Goal: Task Accomplishment & Management: Manage account settings

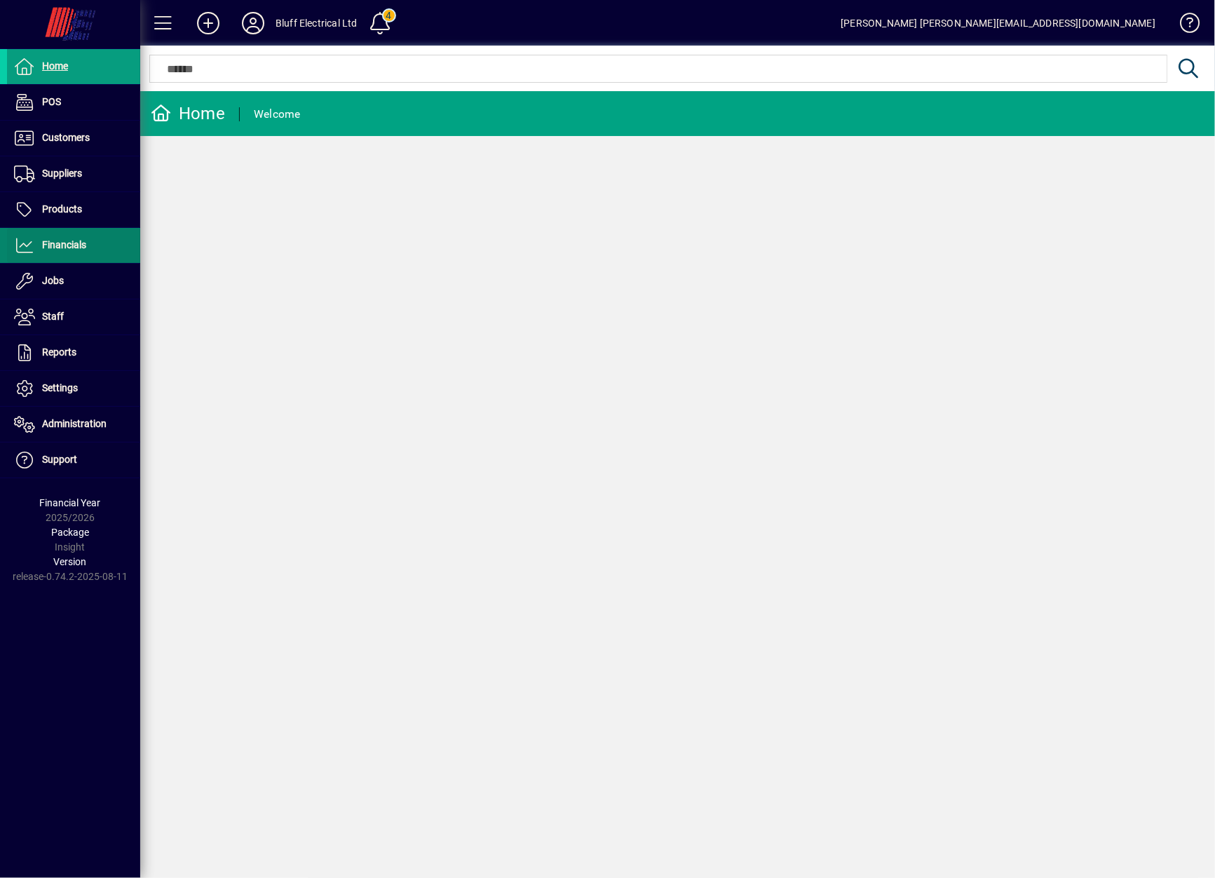
click at [76, 252] on span "Financials" at bounding box center [46, 245] width 79 height 17
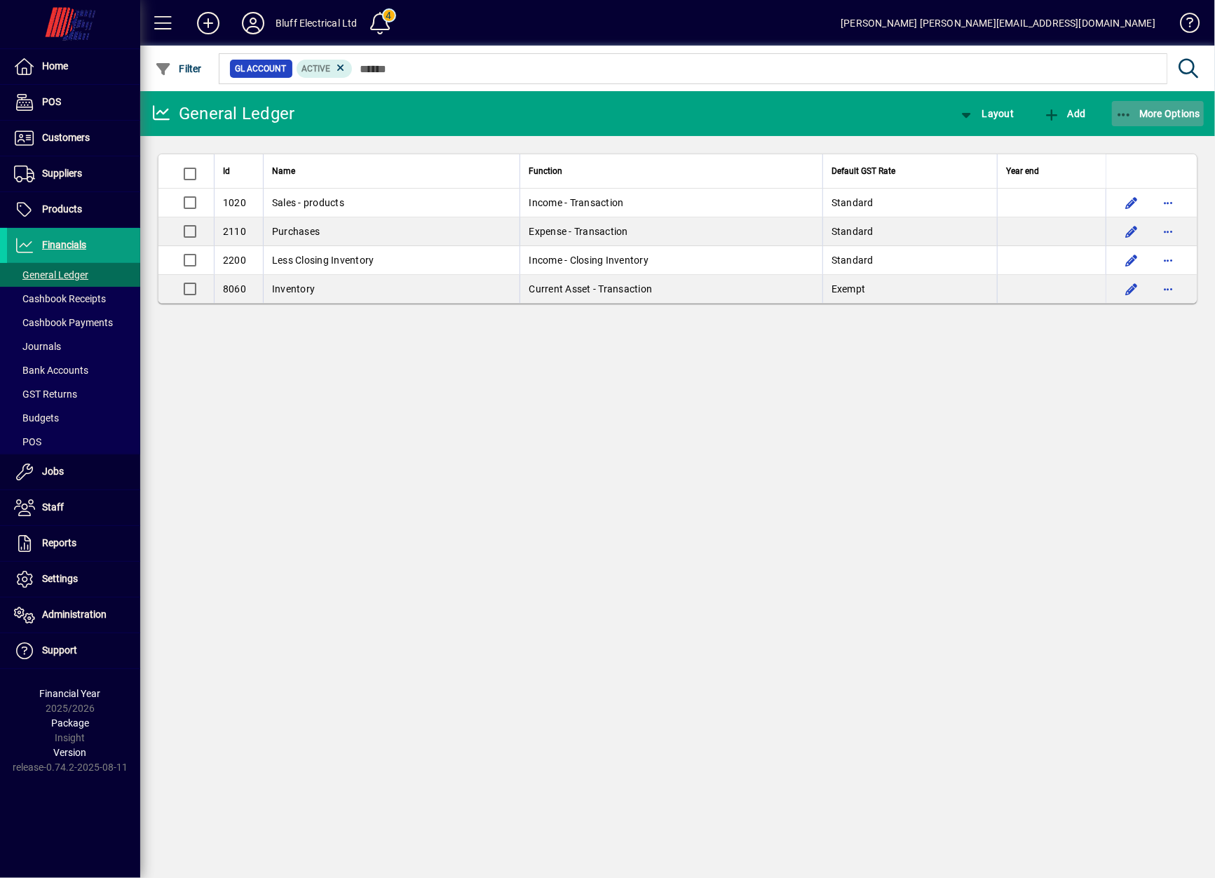
click at [1182, 115] on span "More Options" at bounding box center [1159, 113] width 86 height 11
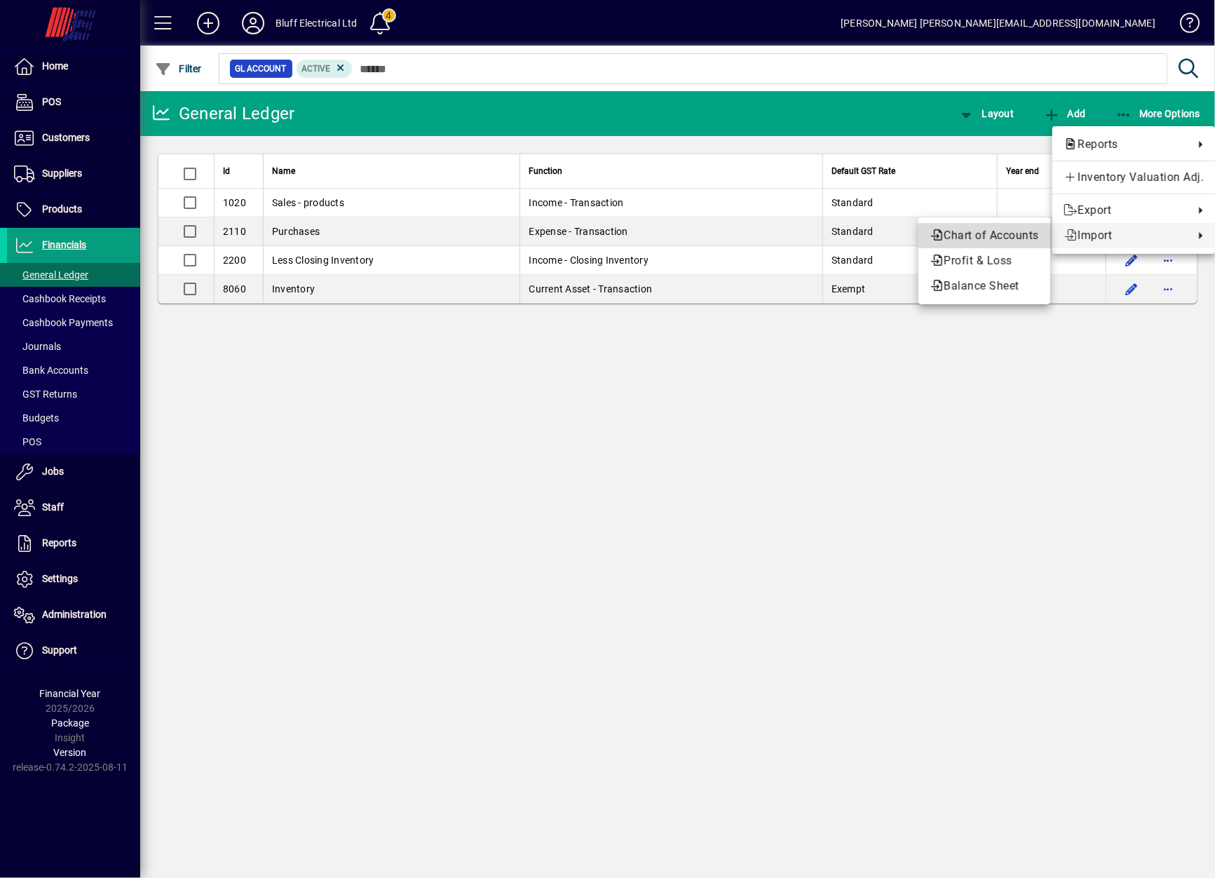
click at [990, 234] on span "Chart of Accounts" at bounding box center [984, 235] width 109 height 17
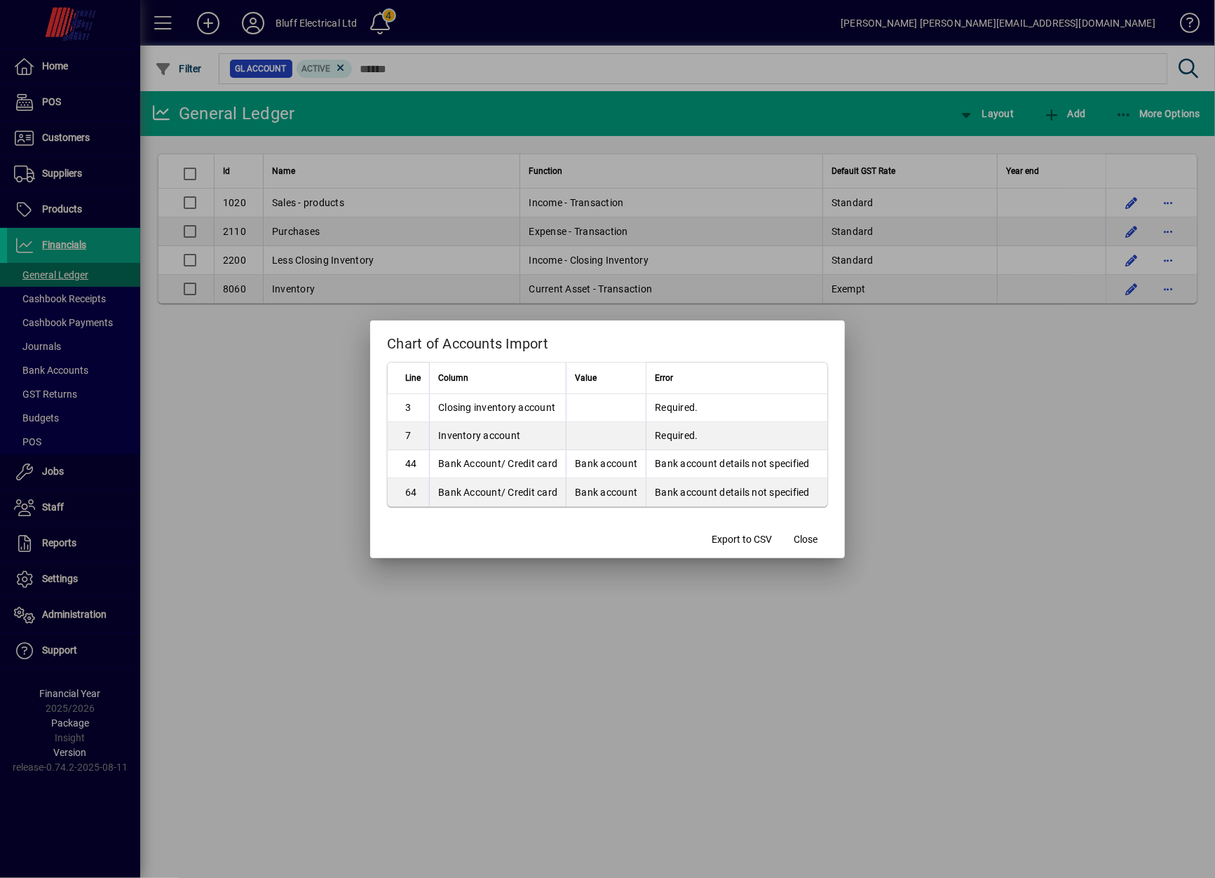
click at [774, 662] on div at bounding box center [607, 439] width 1215 height 878
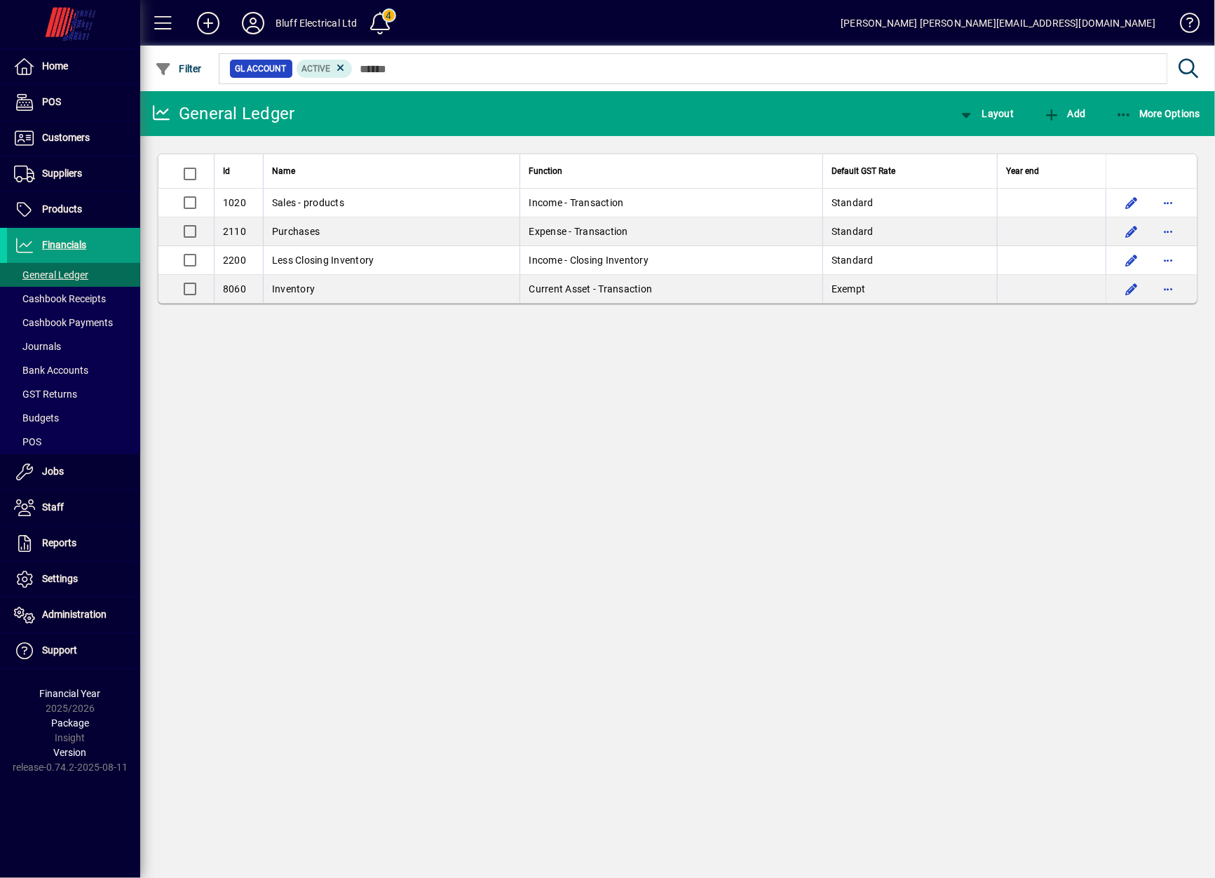
click at [533, 826] on div "General Ledger Layout Add More Options Id Name Function Default GST Rate Year e…" at bounding box center [677, 484] width 1075 height 787
click at [1190, 108] on span "More Options" at bounding box center [1159, 113] width 86 height 11
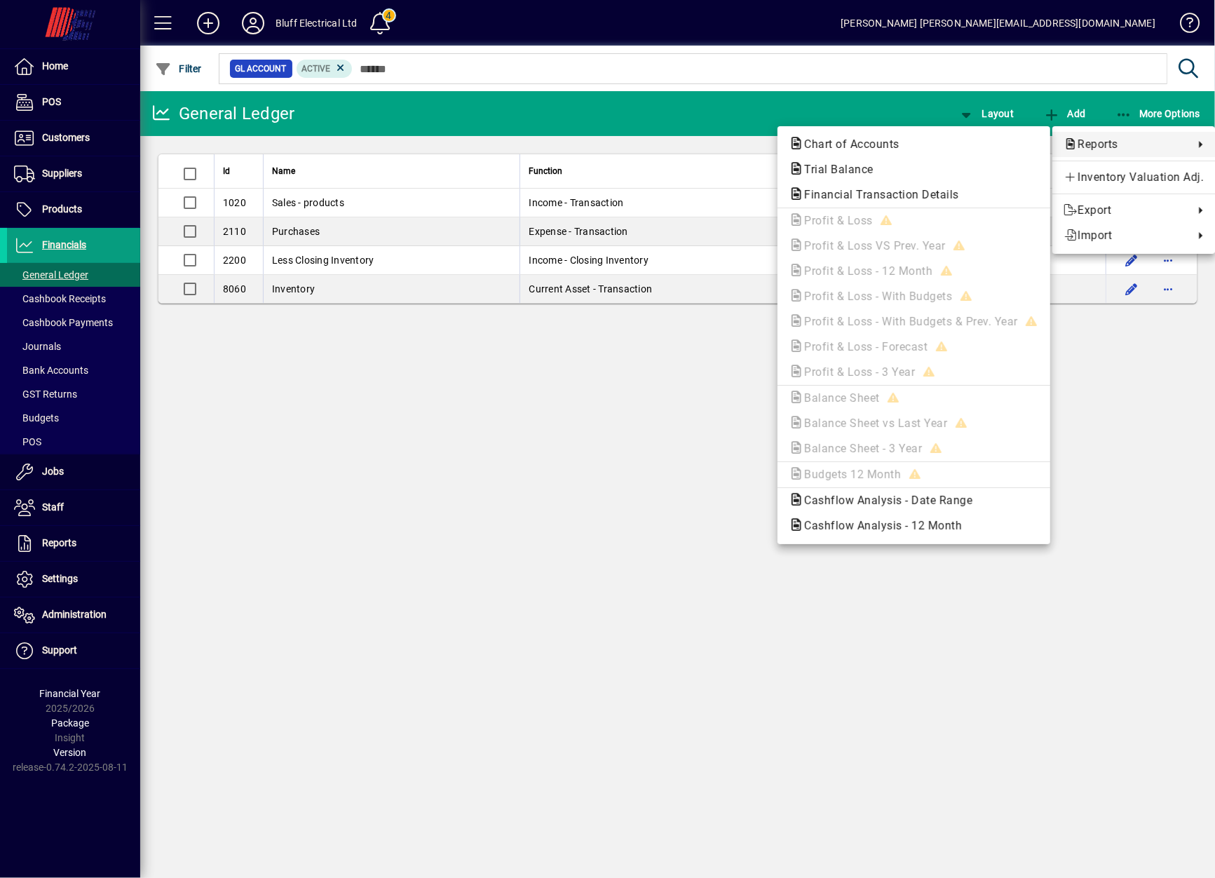
click at [459, 555] on div at bounding box center [607, 439] width 1215 height 878
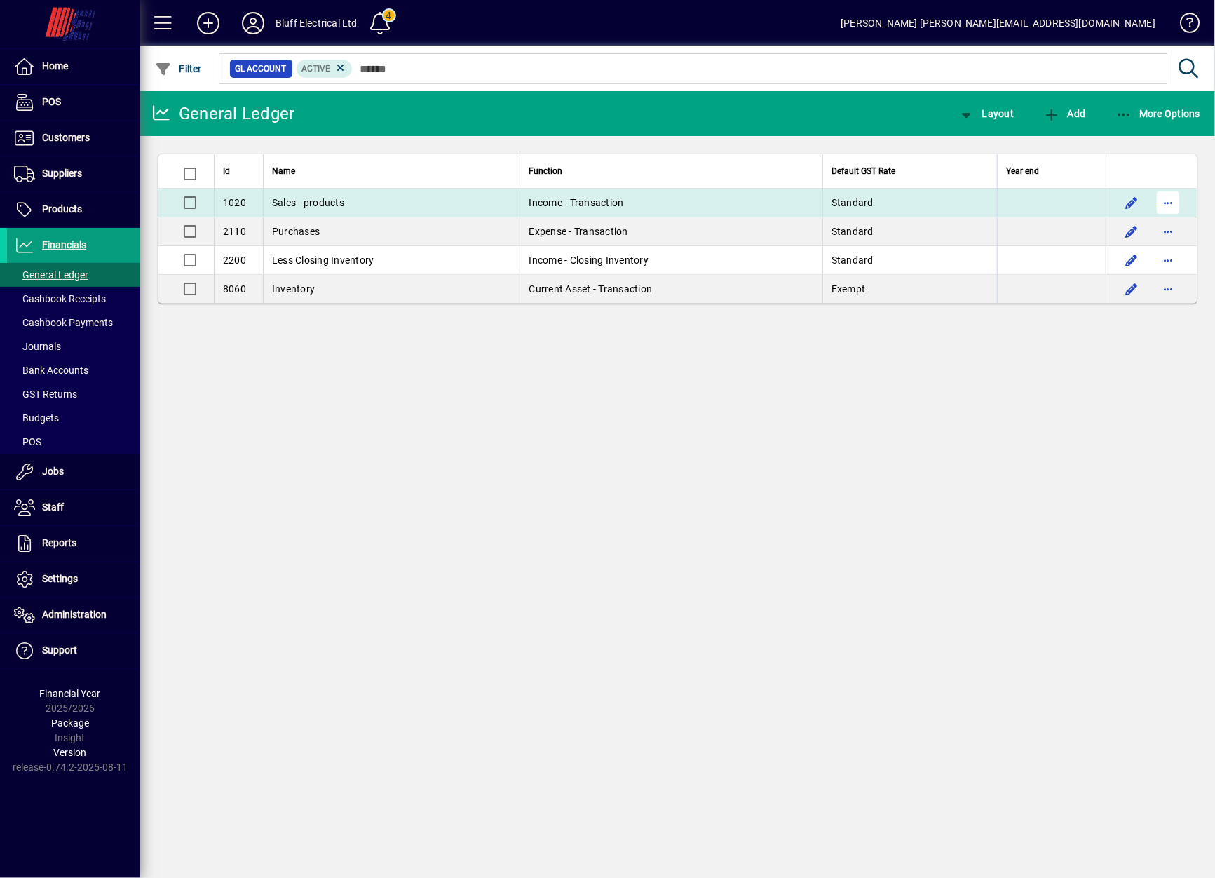
click at [1178, 201] on span "button" at bounding box center [1169, 203] width 34 height 34
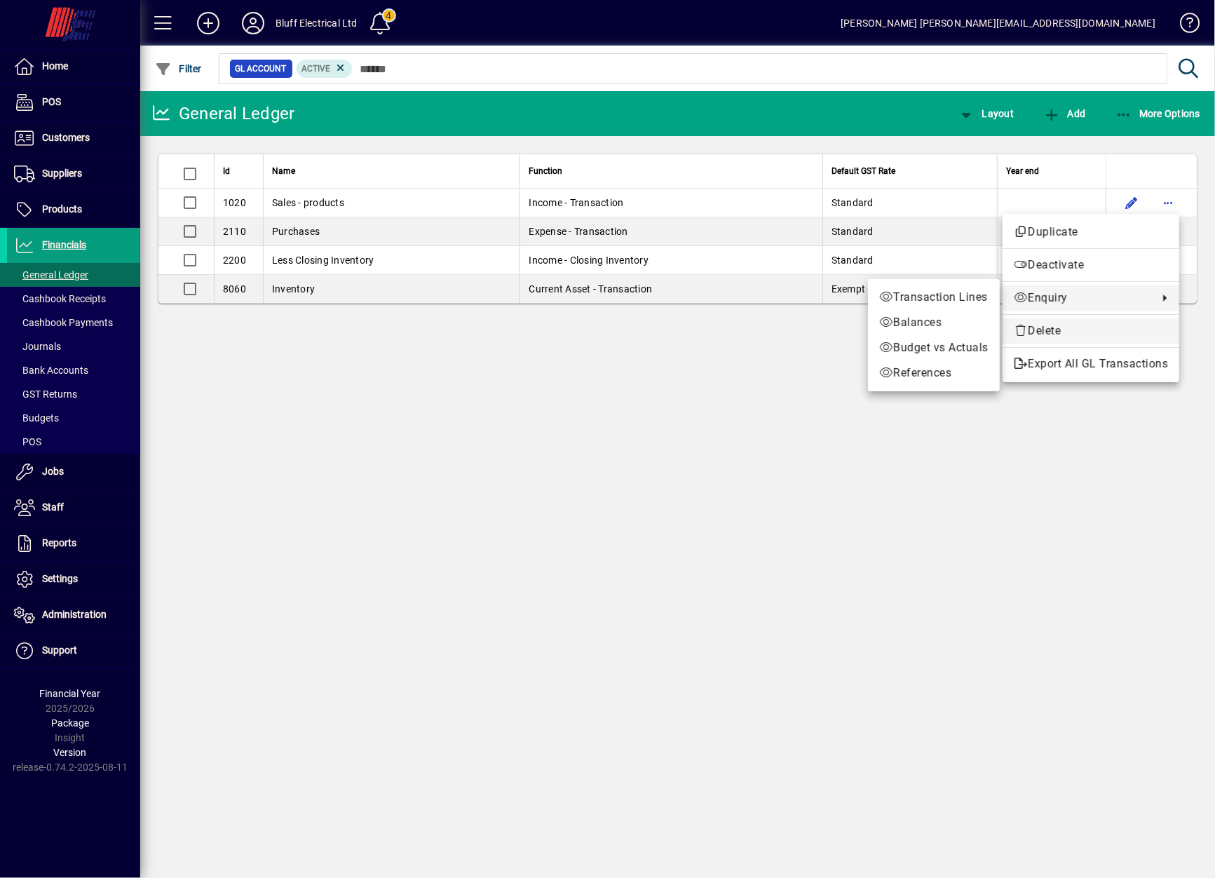
click at [1105, 323] on span "Delete" at bounding box center [1091, 331] width 154 height 17
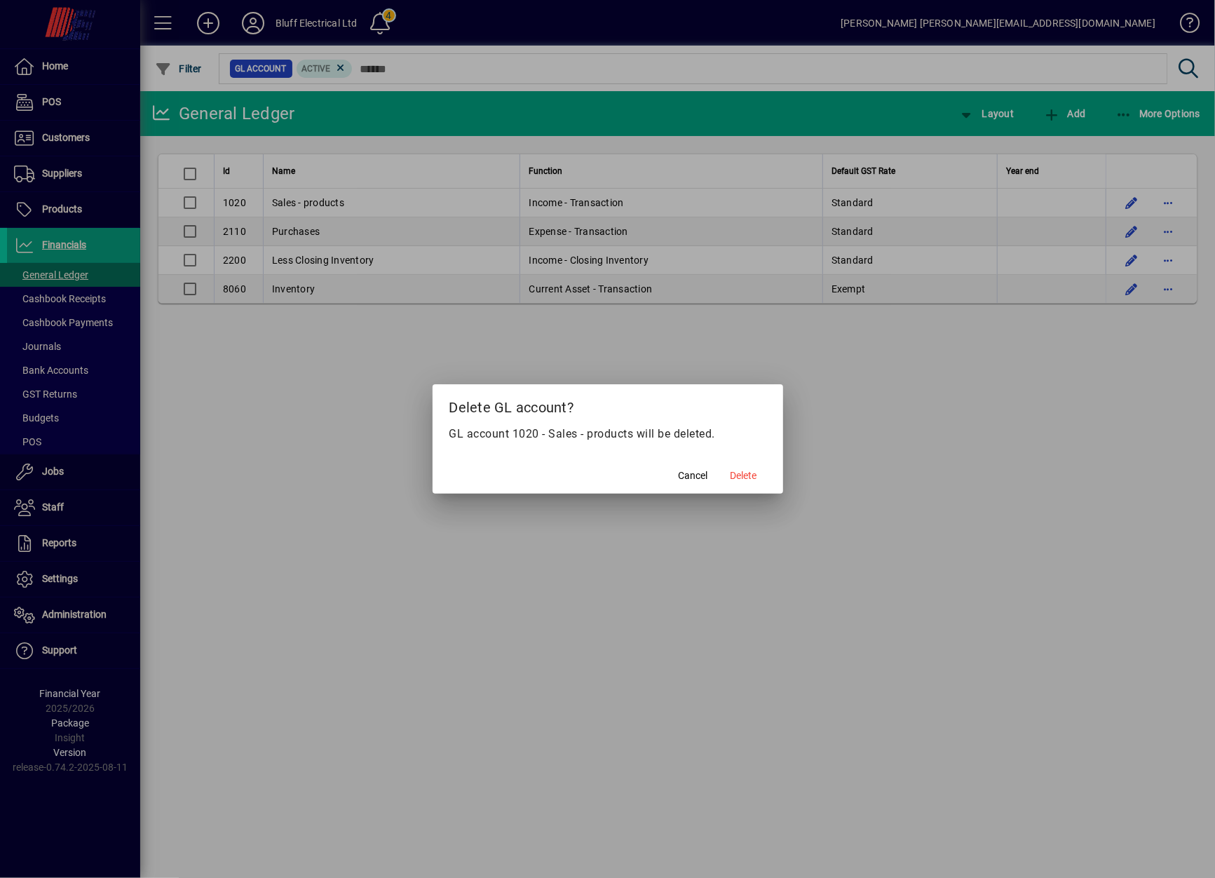
click at [733, 490] on span at bounding box center [744, 476] width 45 height 34
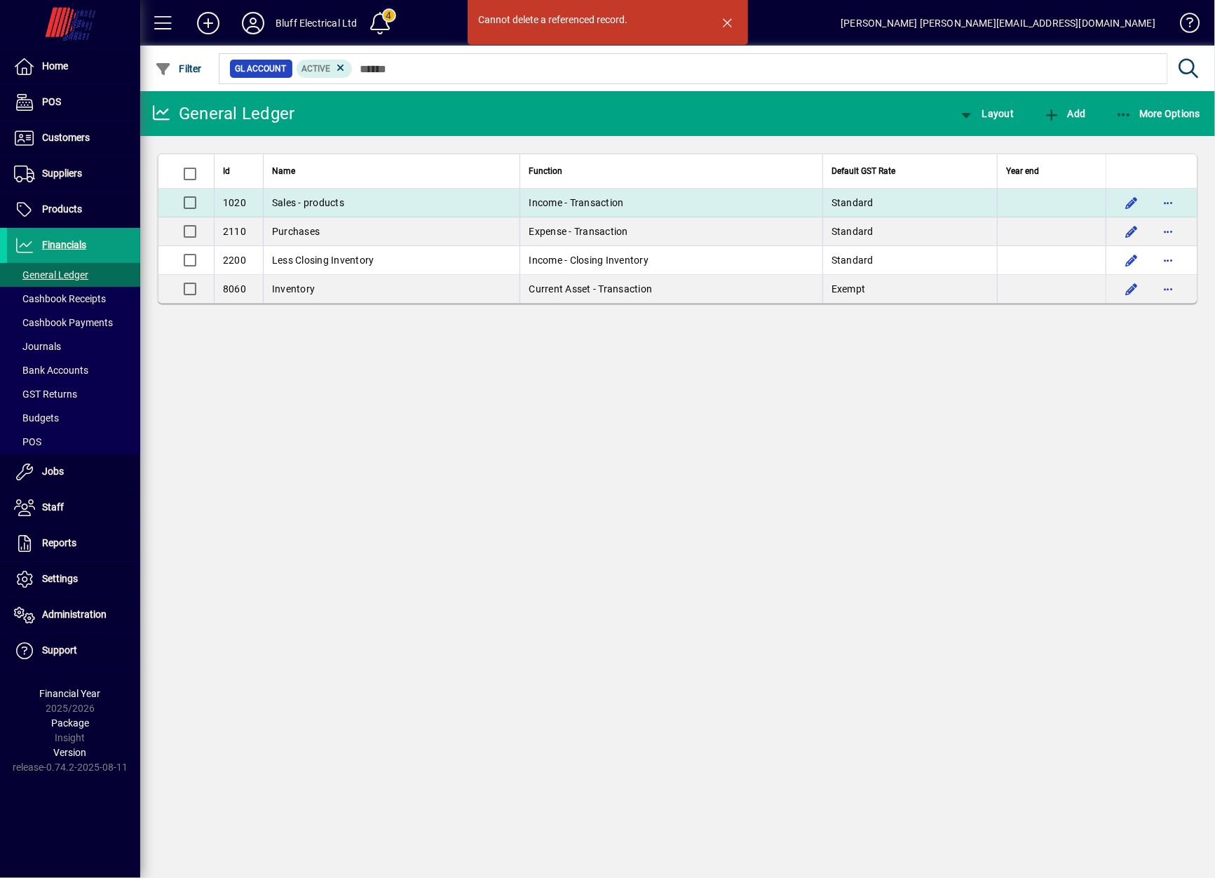
click at [359, 203] on td "Sales - products" at bounding box center [391, 203] width 257 height 29
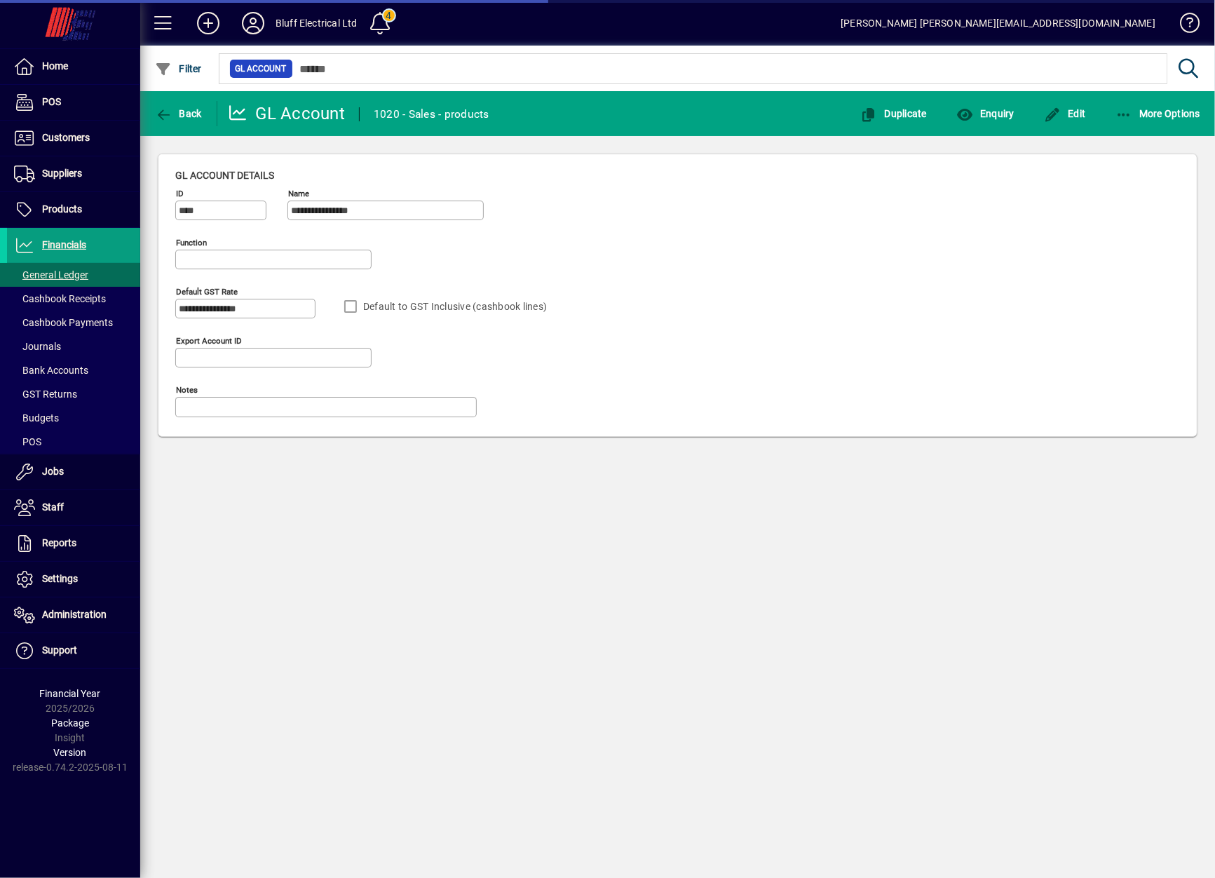
type input "**********"
click at [196, 113] on span "Back" at bounding box center [178, 113] width 47 height 11
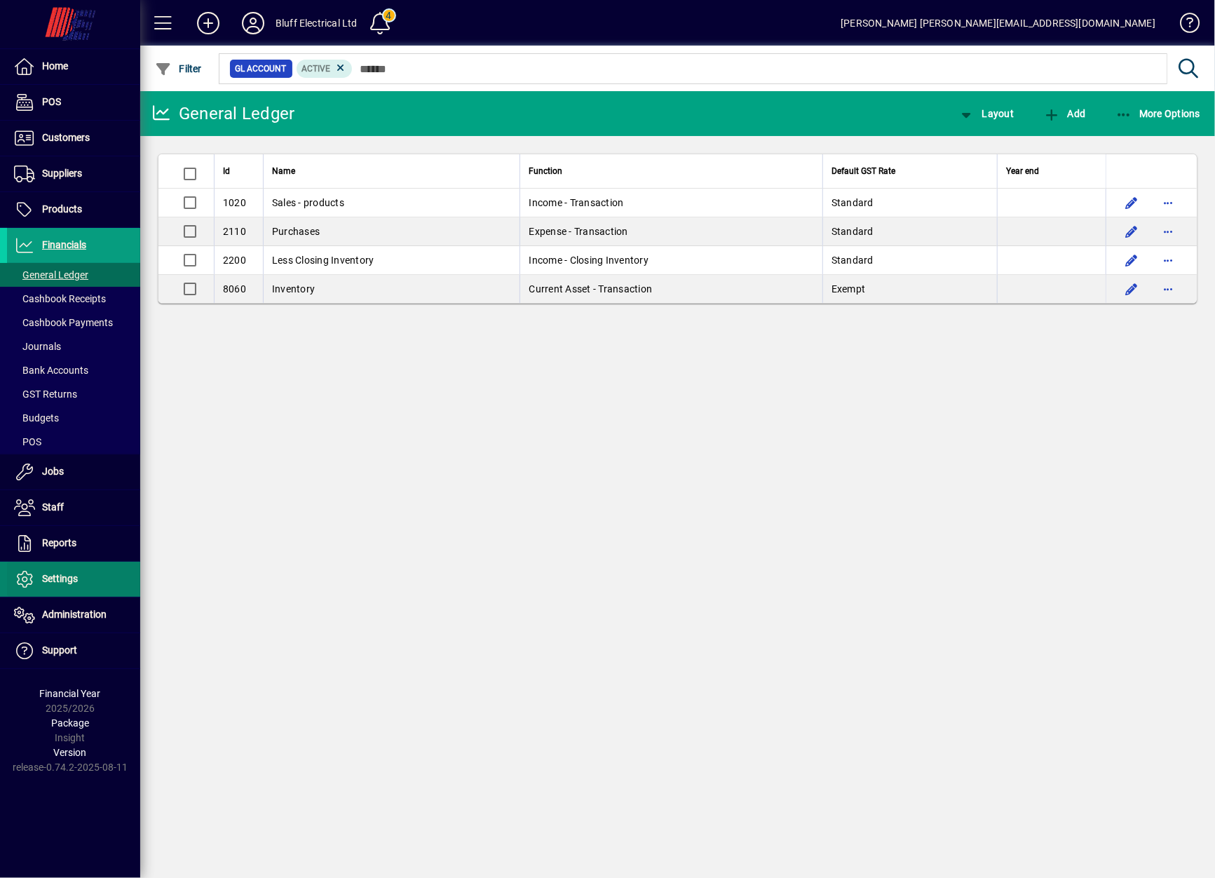
click at [44, 577] on span "Settings" at bounding box center [60, 578] width 36 height 11
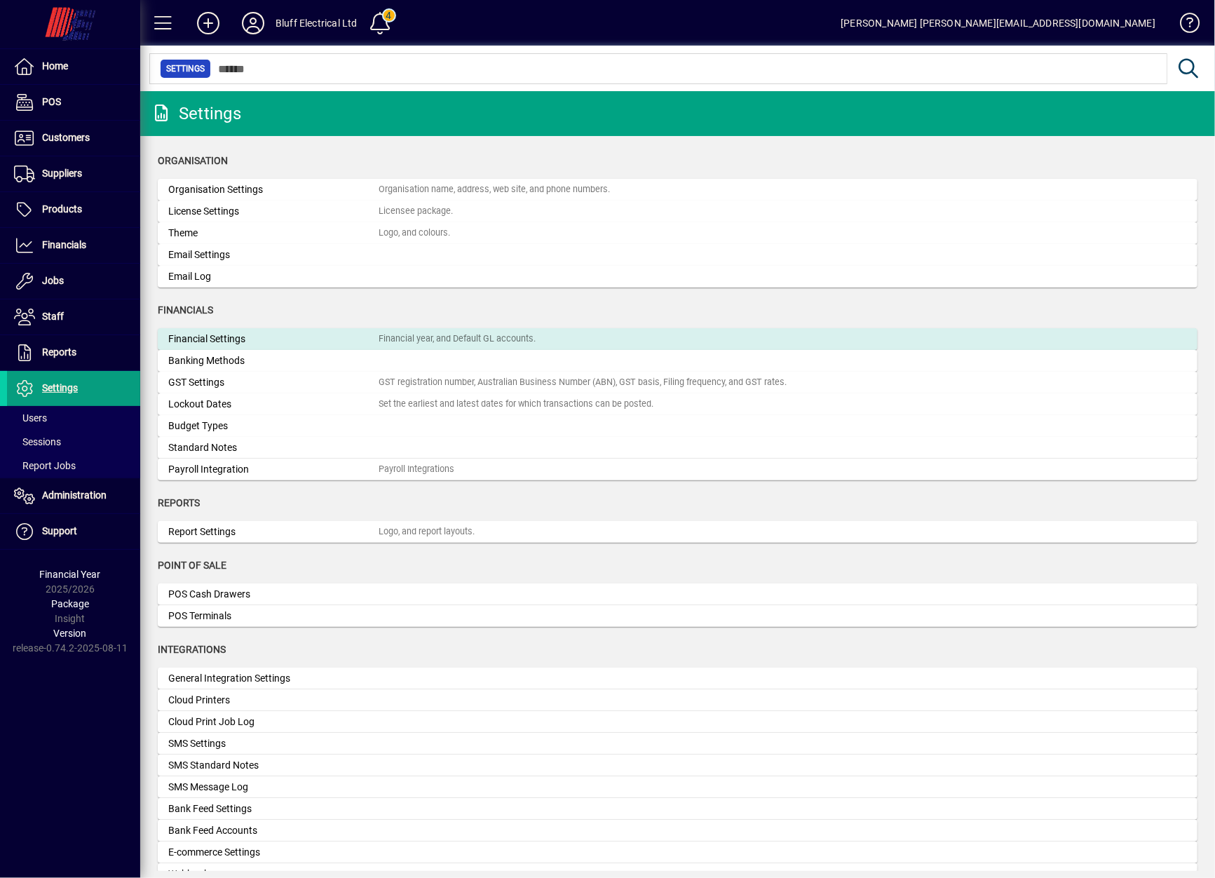
click at [236, 330] on mat-card "Financial Settings Financial year, and Default GL accounts." at bounding box center [678, 339] width 1040 height 22
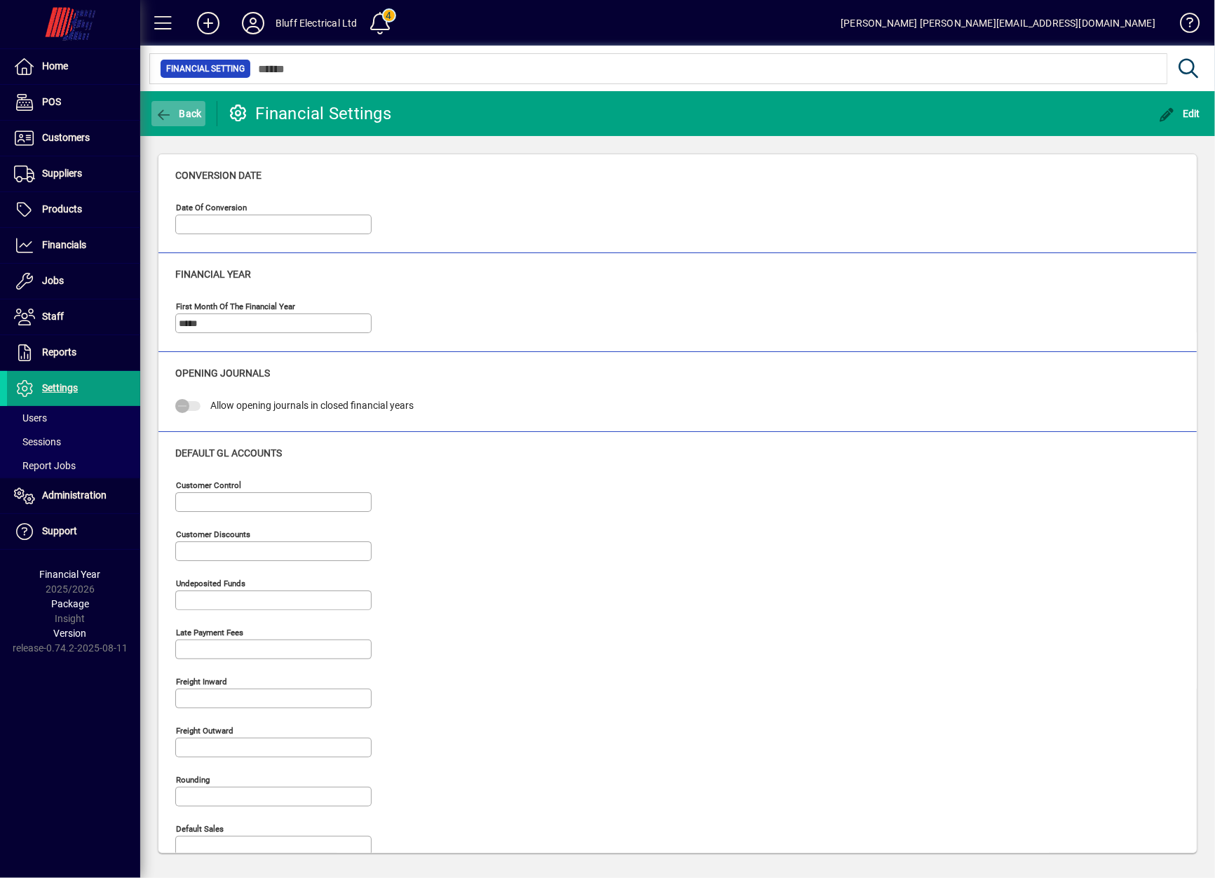
click at [169, 97] on span "button" at bounding box center [178, 114] width 54 height 34
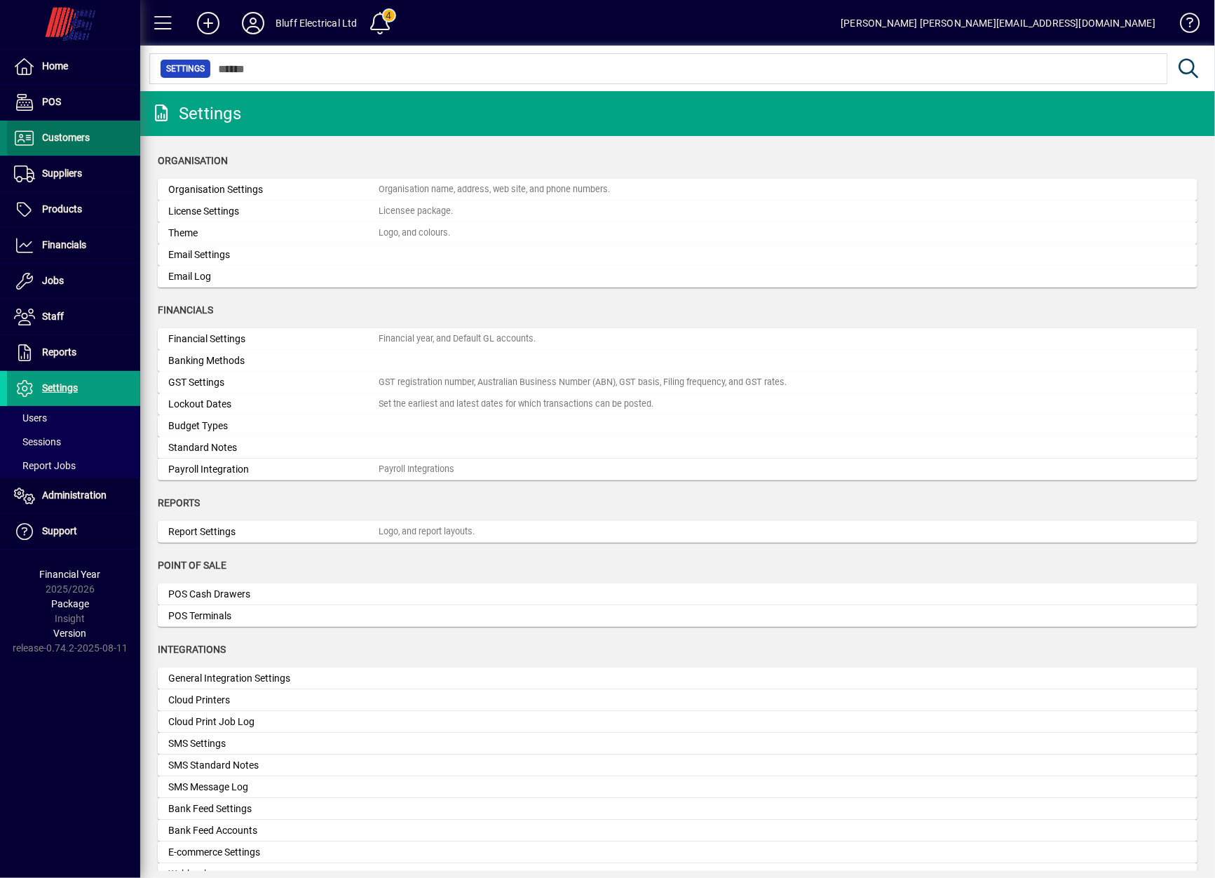
click at [58, 135] on span "Customers" at bounding box center [66, 137] width 48 height 11
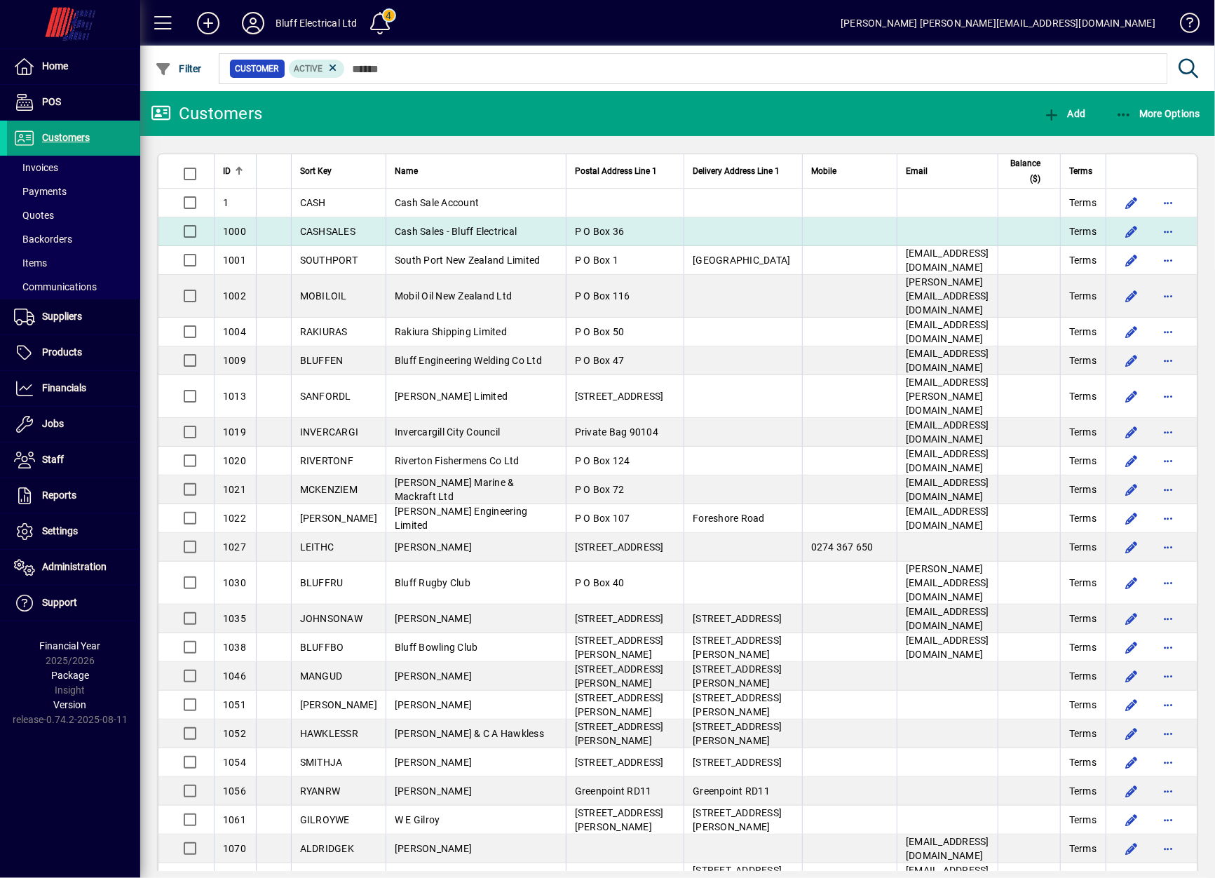
click at [560, 217] on td "Cash Sales - Bluff Electrical" at bounding box center [476, 231] width 180 height 29
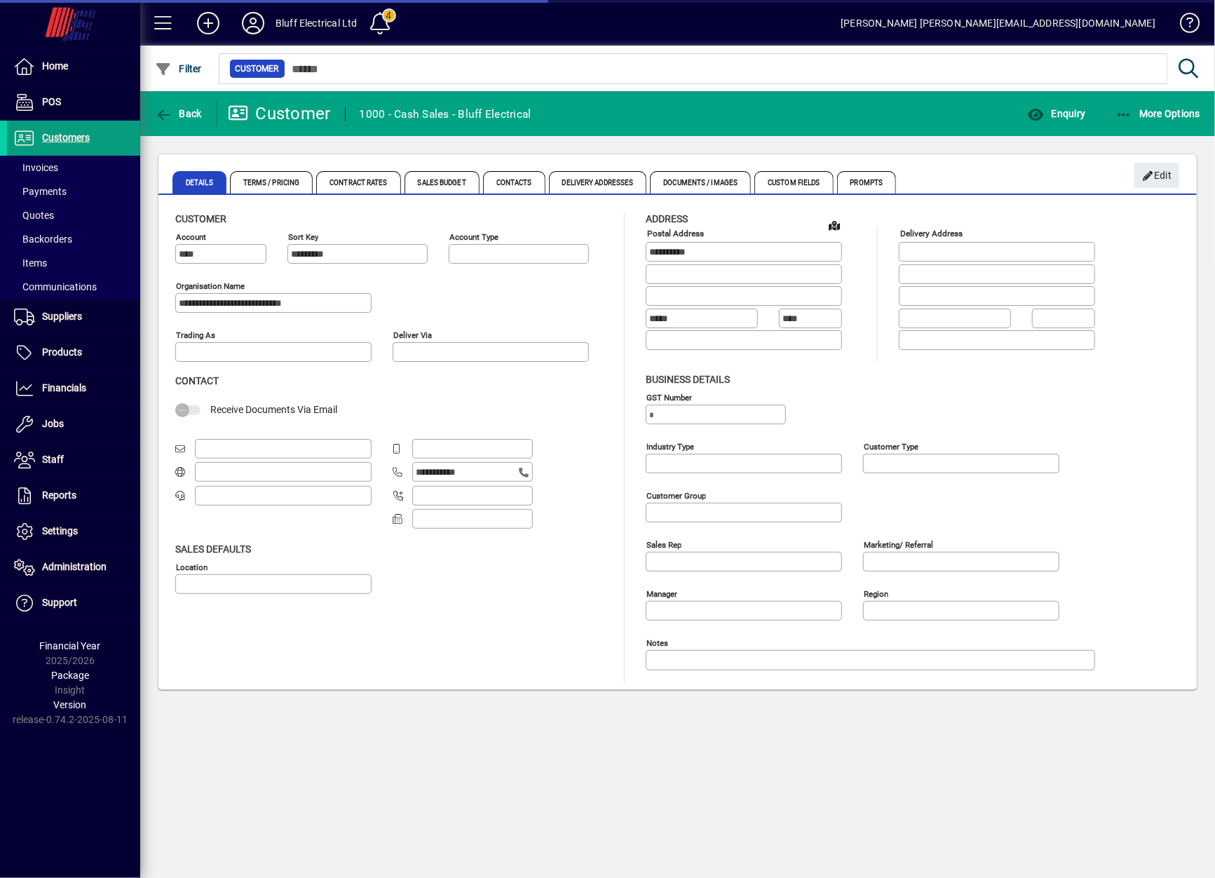
type input "**********"
type input "*****"
type input "**********"
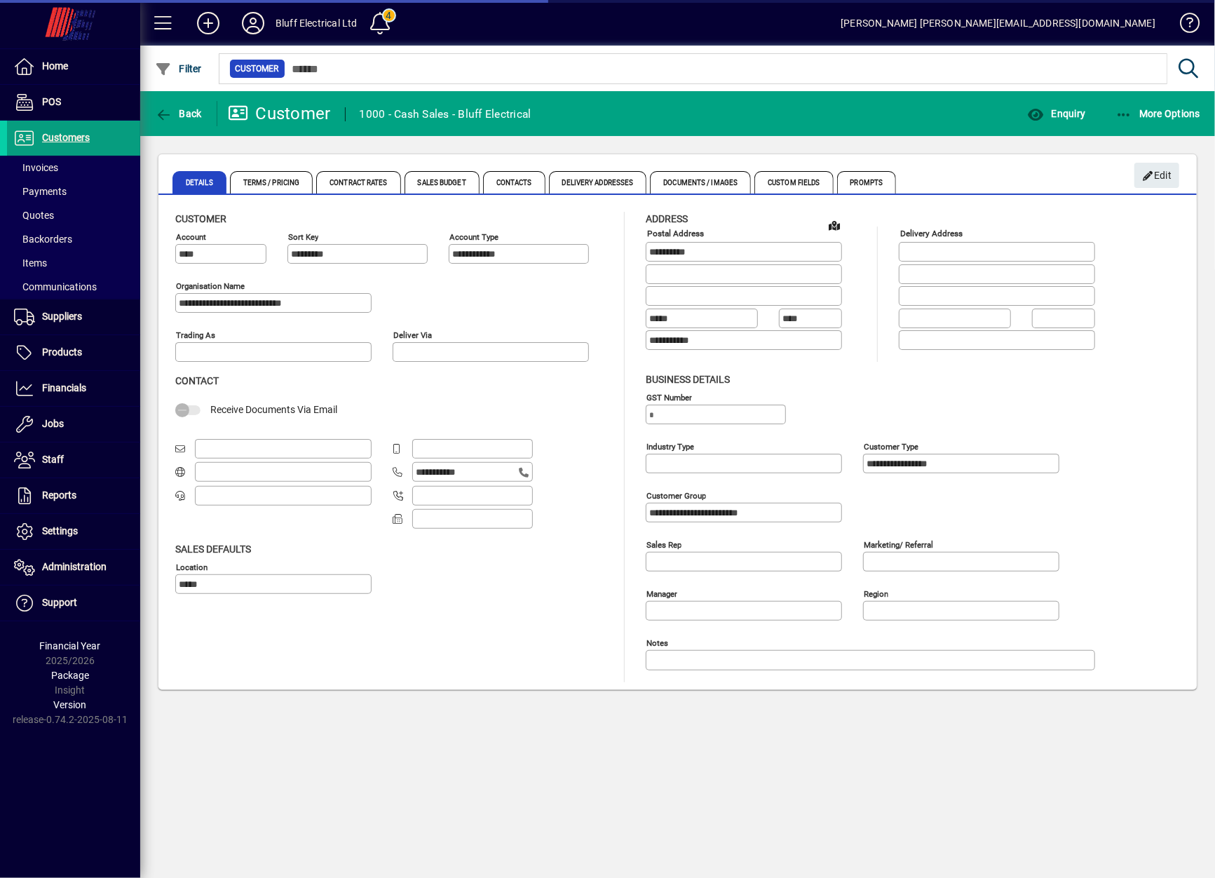
type input "**********"
click at [74, 346] on span "Products" at bounding box center [62, 351] width 40 height 11
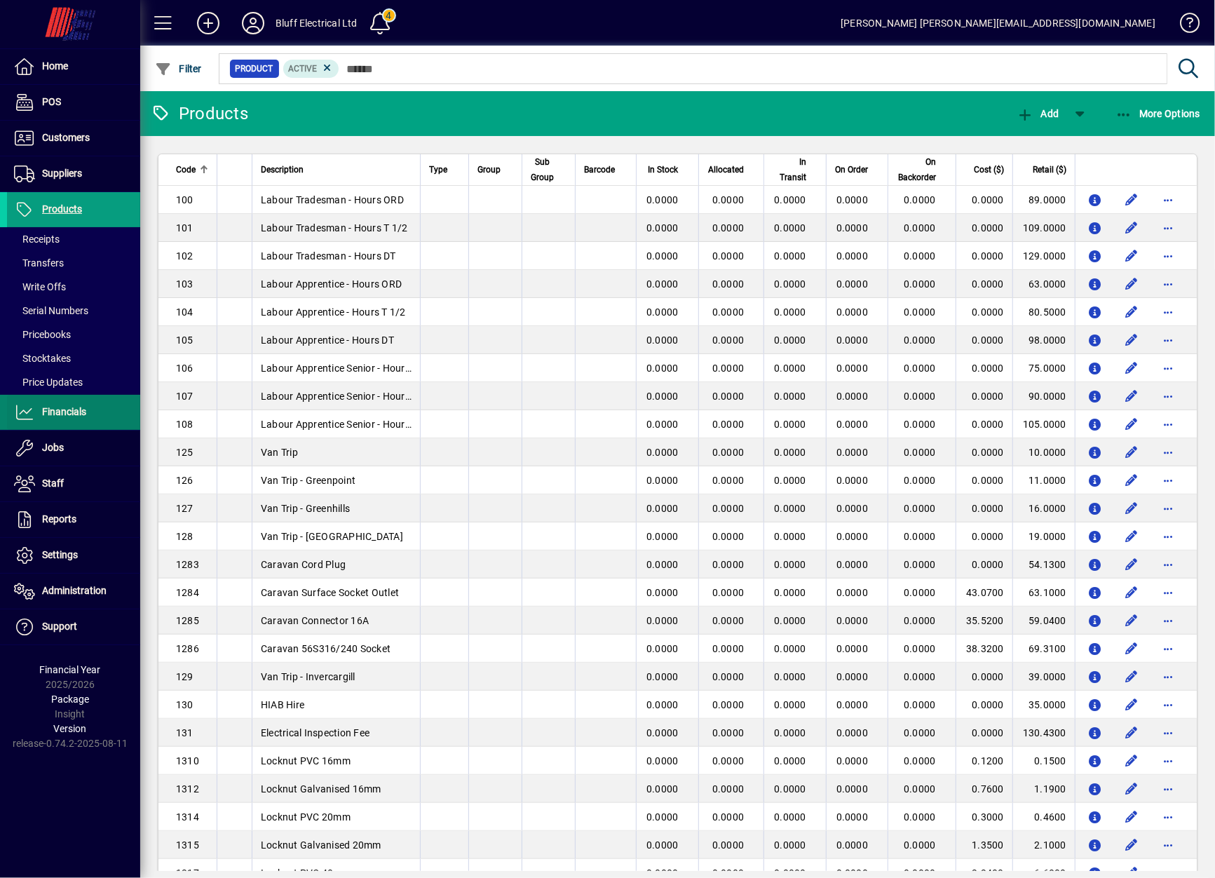
click at [58, 407] on span "Financials" at bounding box center [64, 411] width 44 height 11
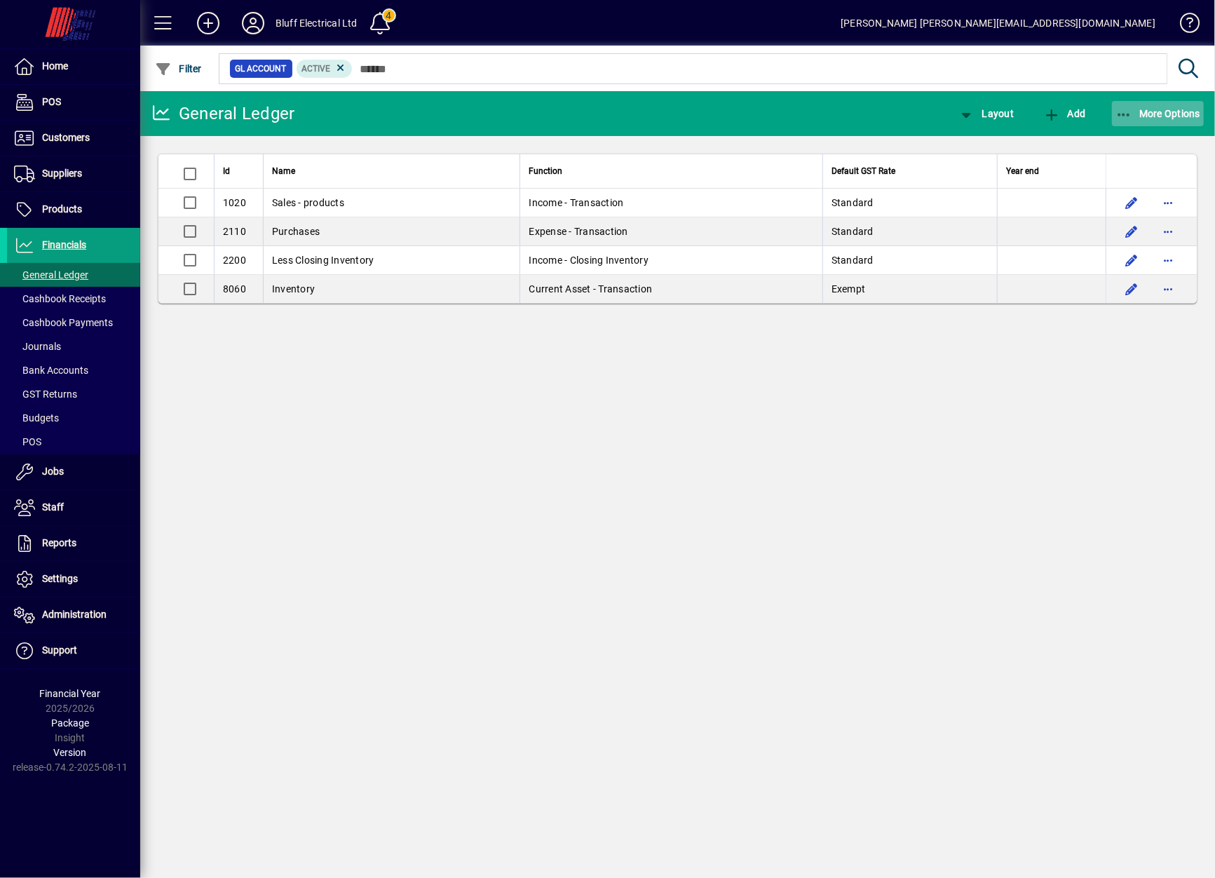
click at [1166, 121] on span "button" at bounding box center [1158, 114] width 93 height 34
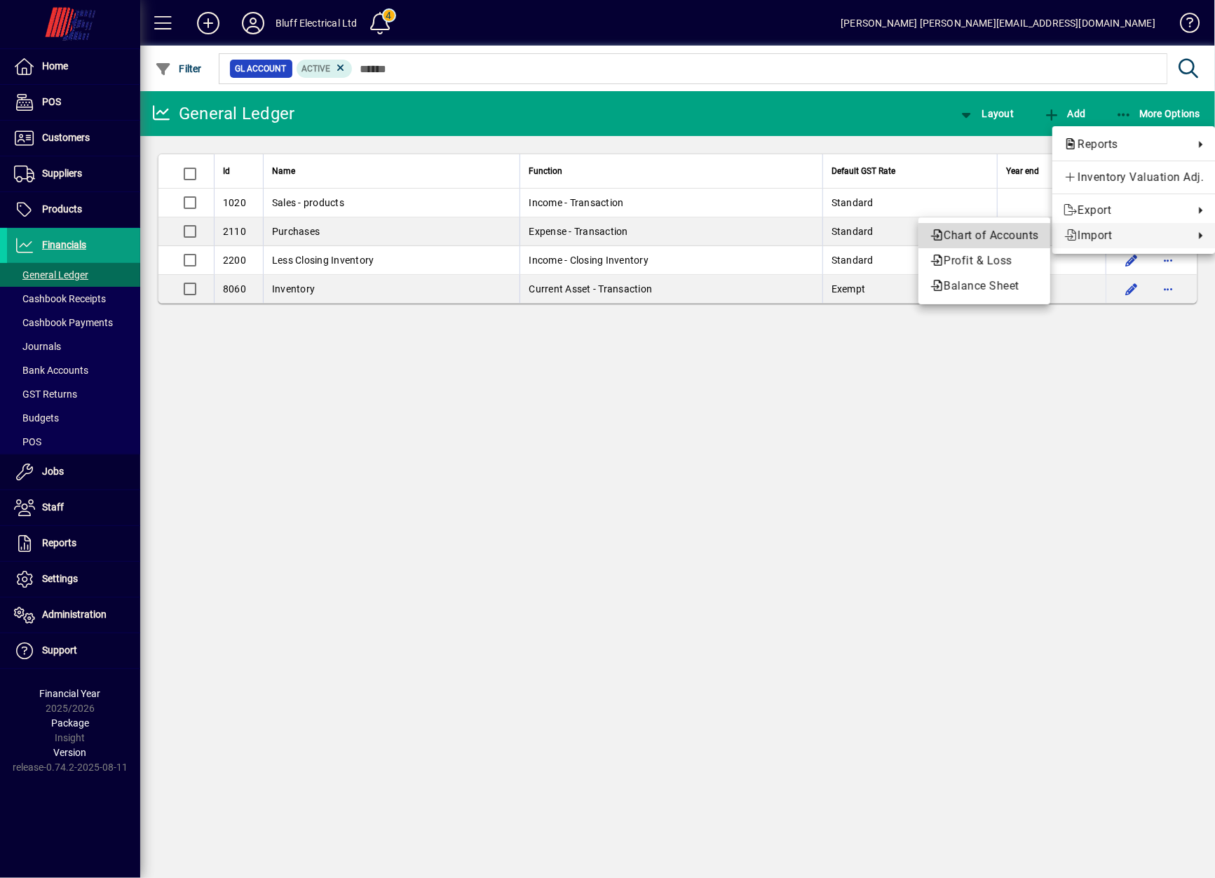
click at [959, 243] on span "Chart of Accounts" at bounding box center [984, 235] width 109 height 17
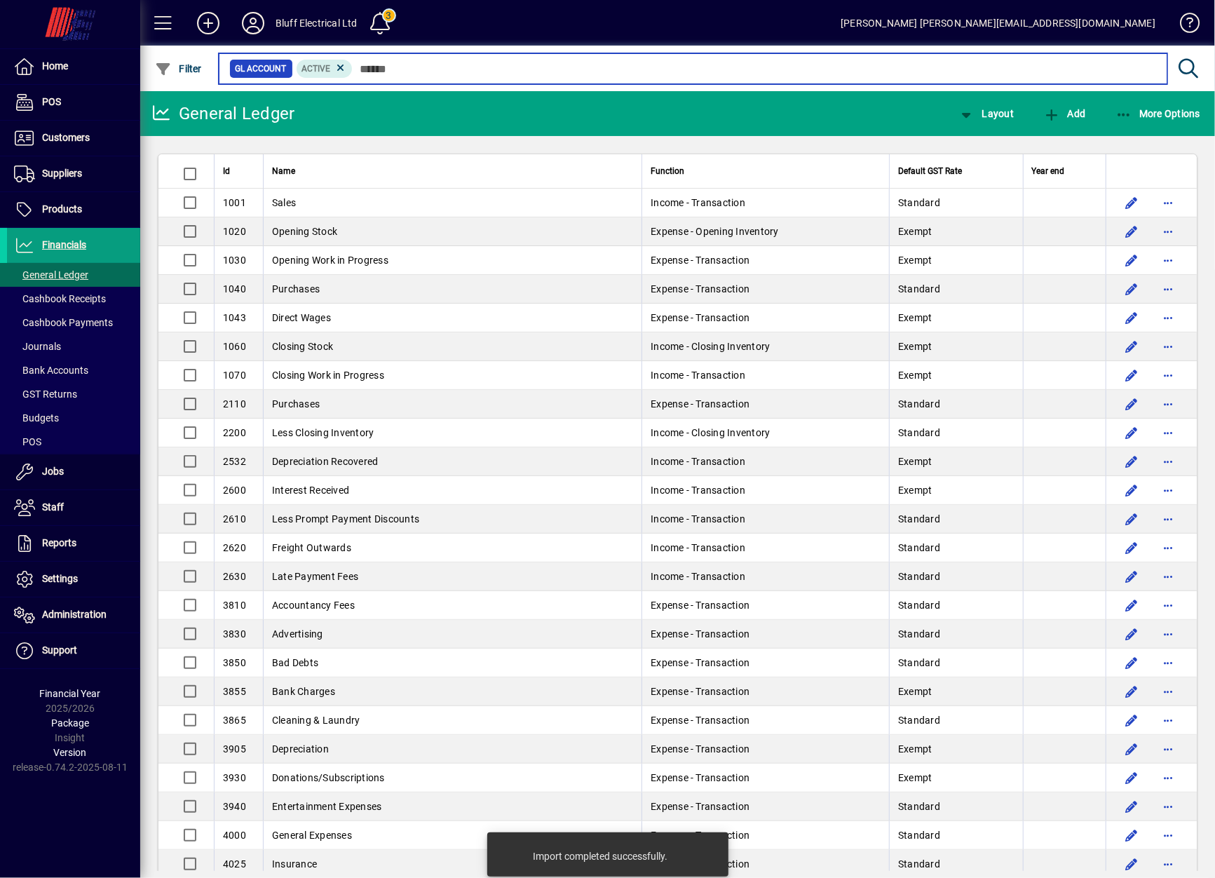
click at [447, 67] on input "text" at bounding box center [755, 69] width 804 height 20
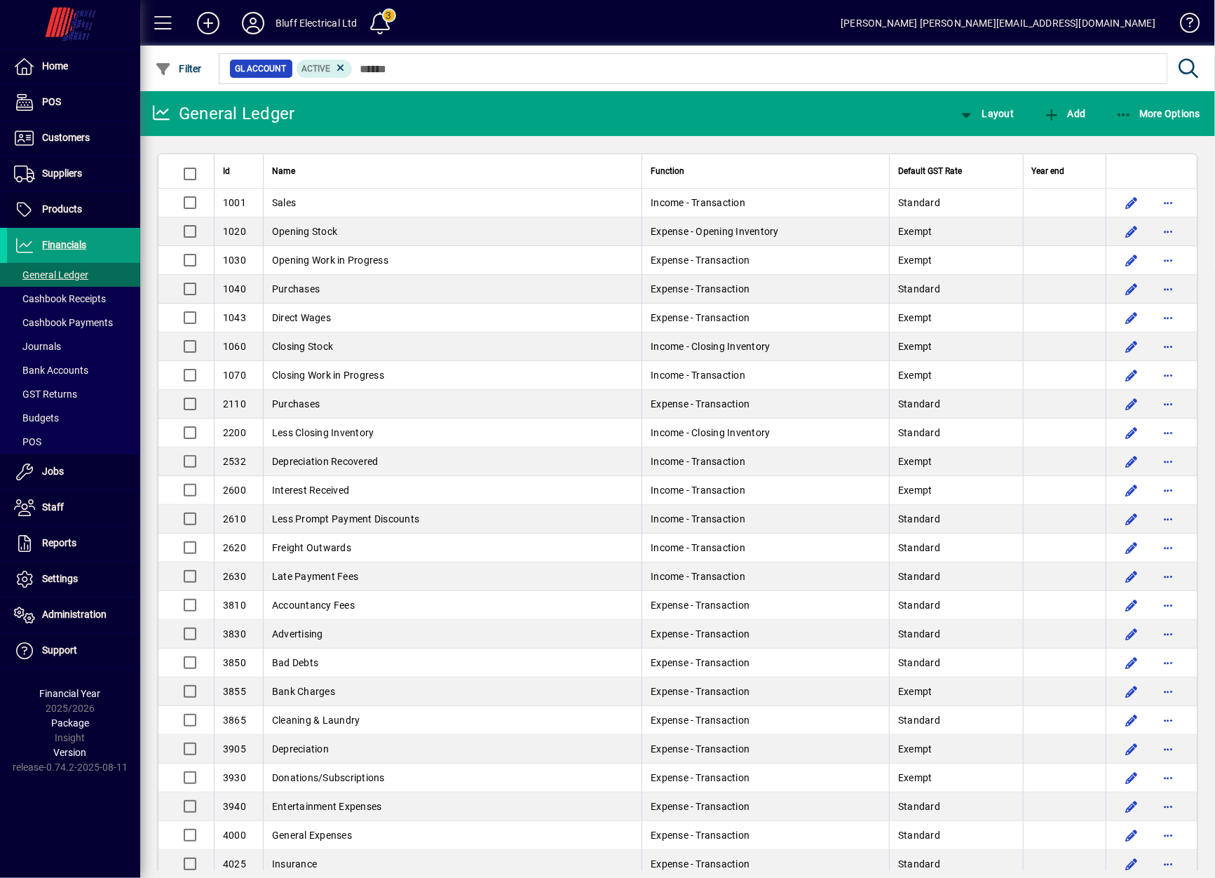
drag, startPoint x: 74, startPoint y: 208, endPoint x: 346, endPoint y: 182, distance: 273.4
click at [74, 208] on span "Products" at bounding box center [62, 208] width 40 height 11
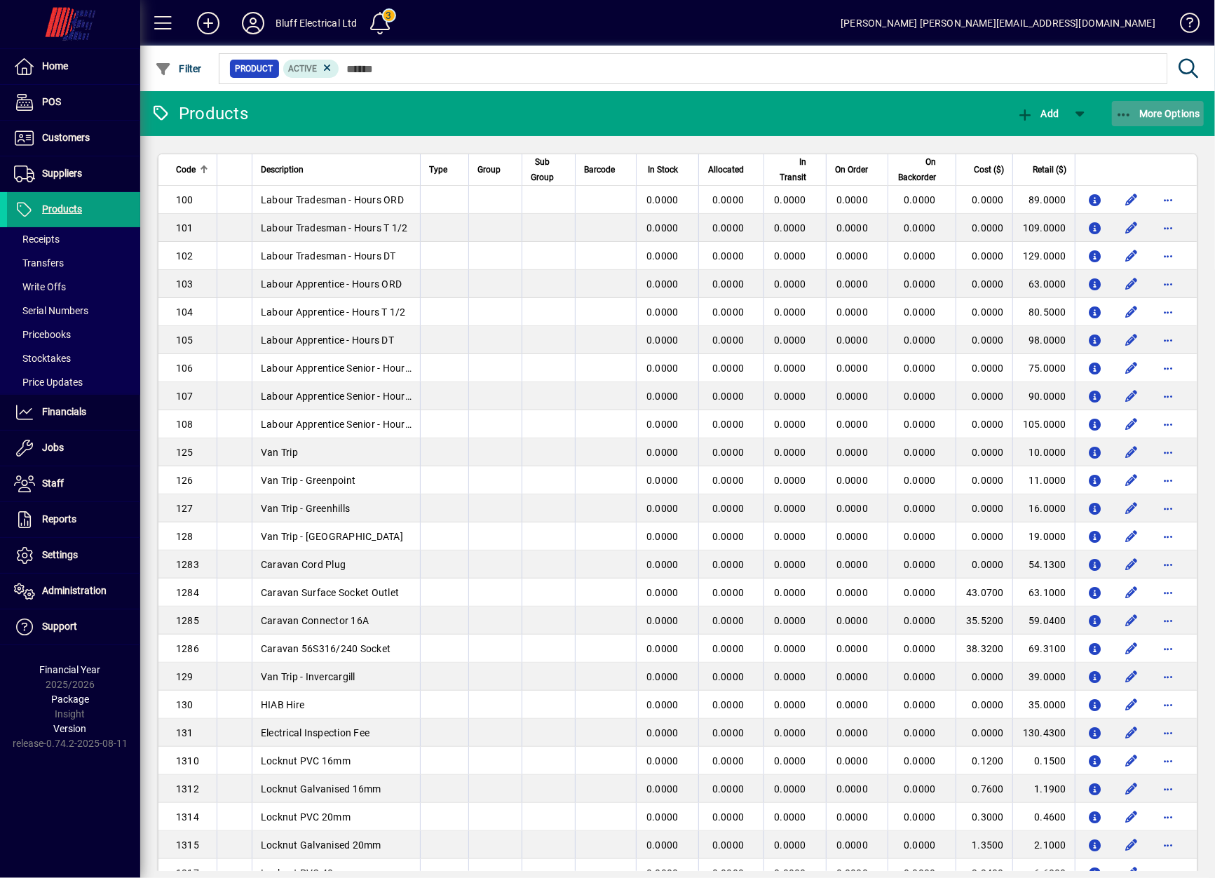
click at [1161, 116] on span "More Options" at bounding box center [1159, 113] width 86 height 11
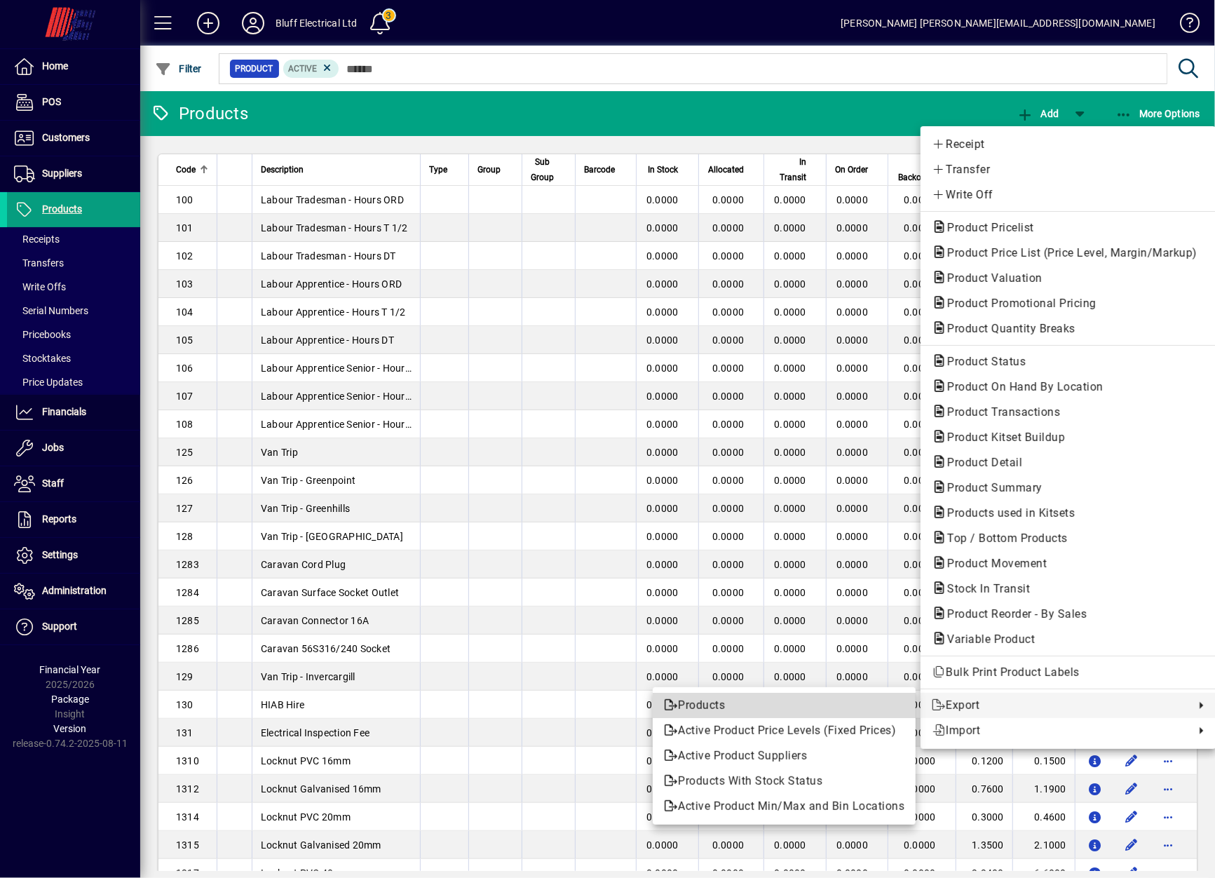
click at [828, 708] on span "Products" at bounding box center [784, 705] width 241 height 17
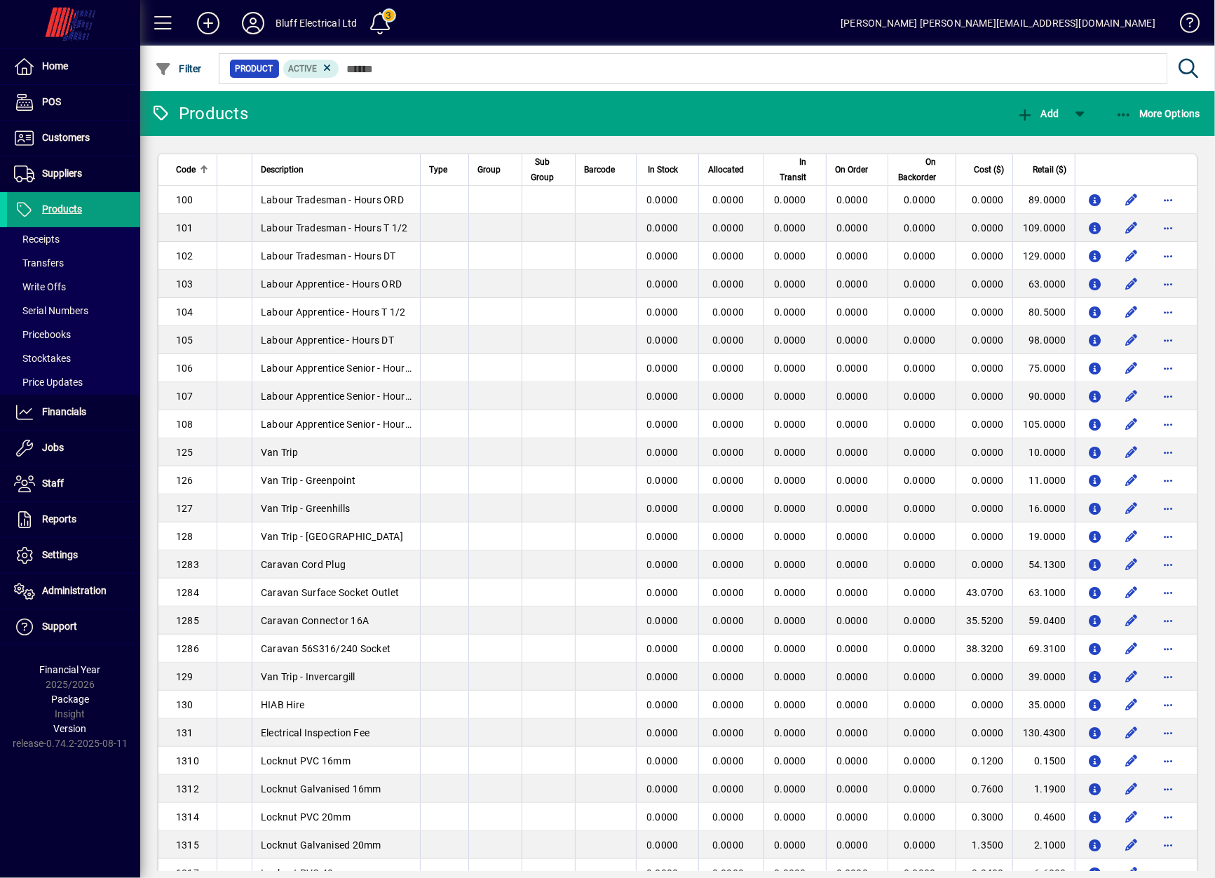
click at [1161, 131] on mat-toolbar-row "Products Add More Options" at bounding box center [677, 113] width 1075 height 45
click at [1153, 116] on span "More Options" at bounding box center [1159, 113] width 86 height 11
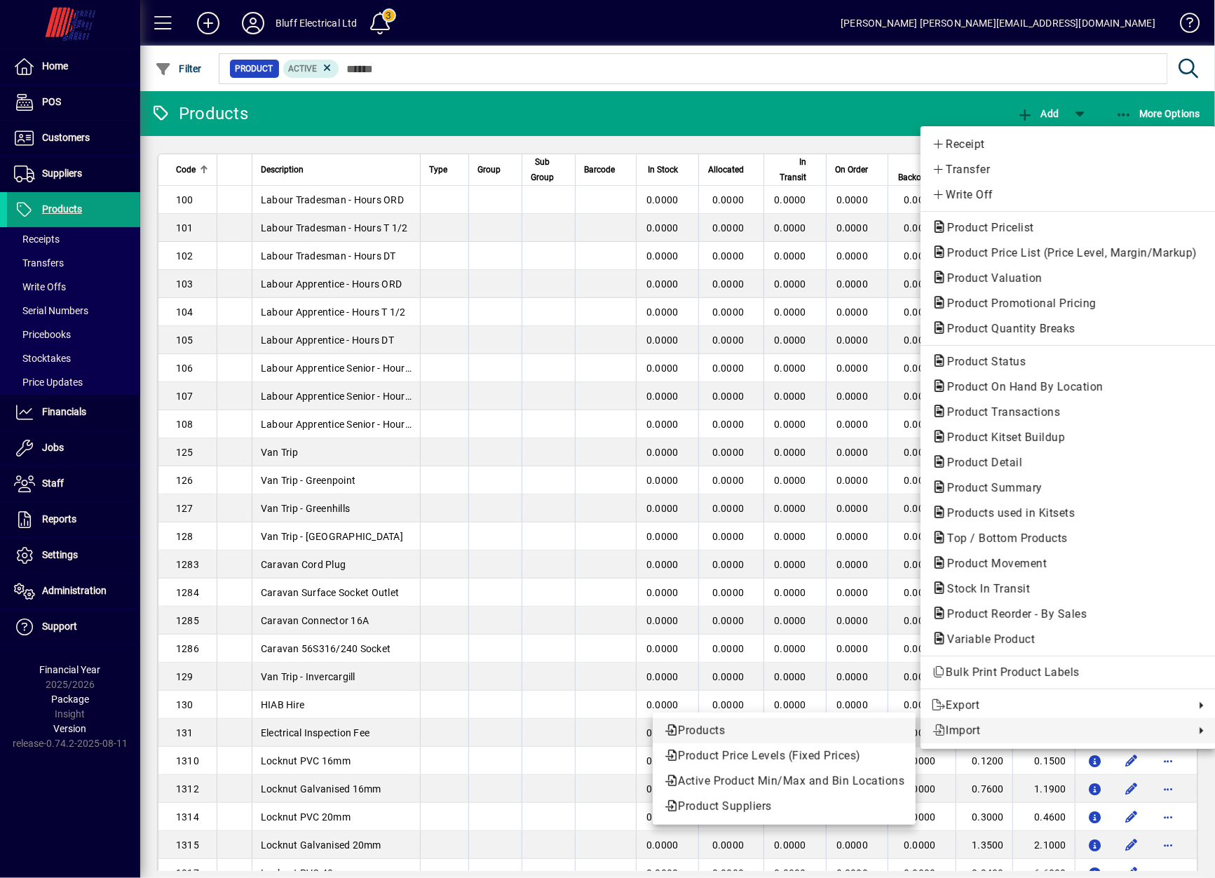
click at [831, 735] on span "Products" at bounding box center [784, 730] width 241 height 17
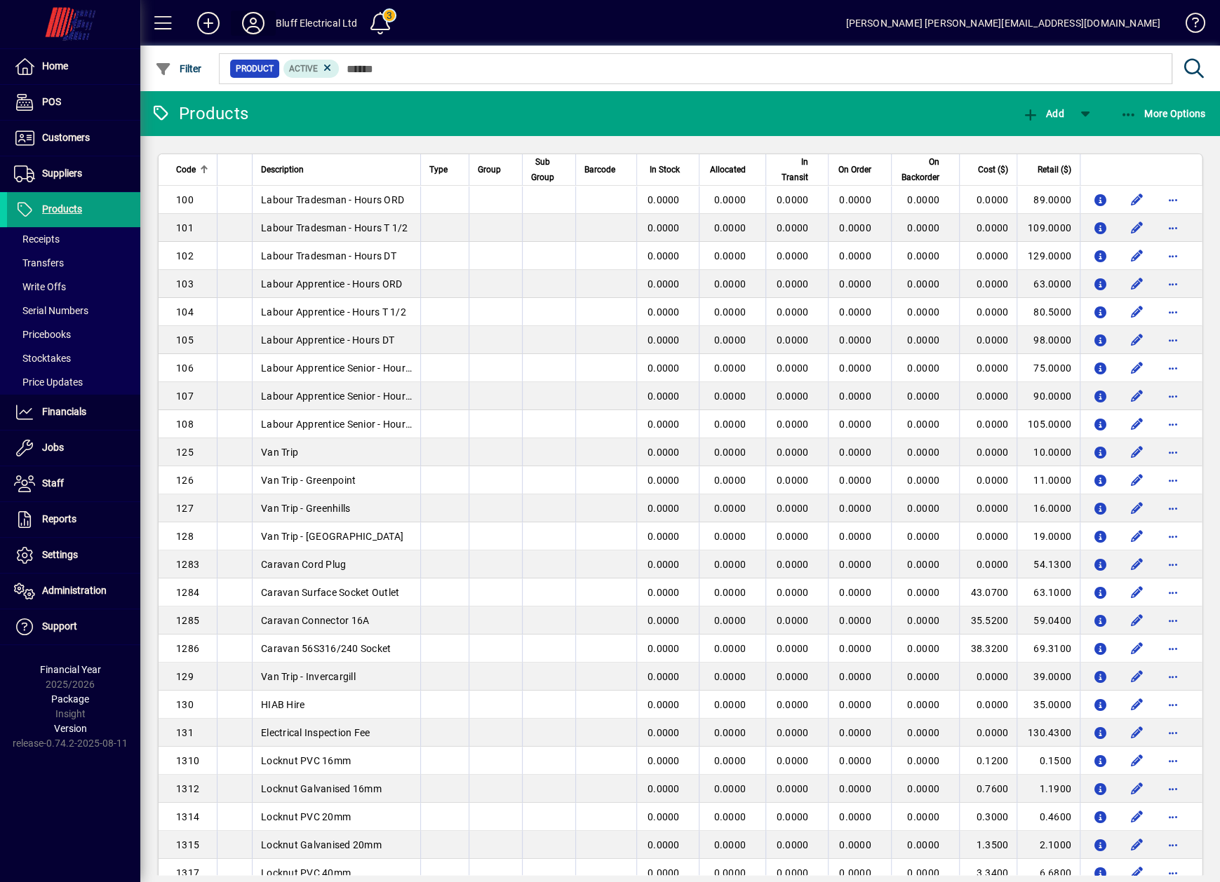
click at [248, 14] on icon at bounding box center [253, 23] width 28 height 22
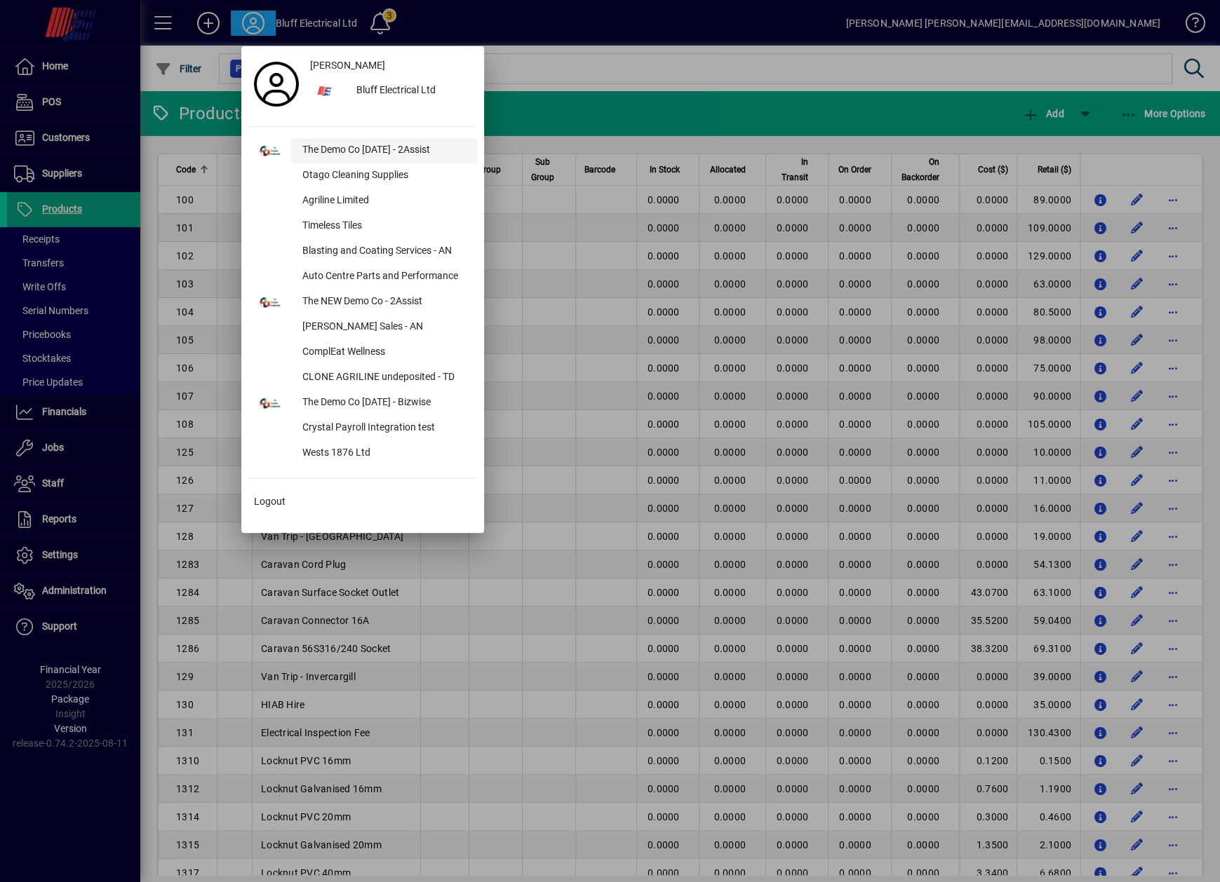
click at [345, 160] on div "The Demo Co [DATE] - 2Assist" at bounding box center [384, 150] width 186 height 25
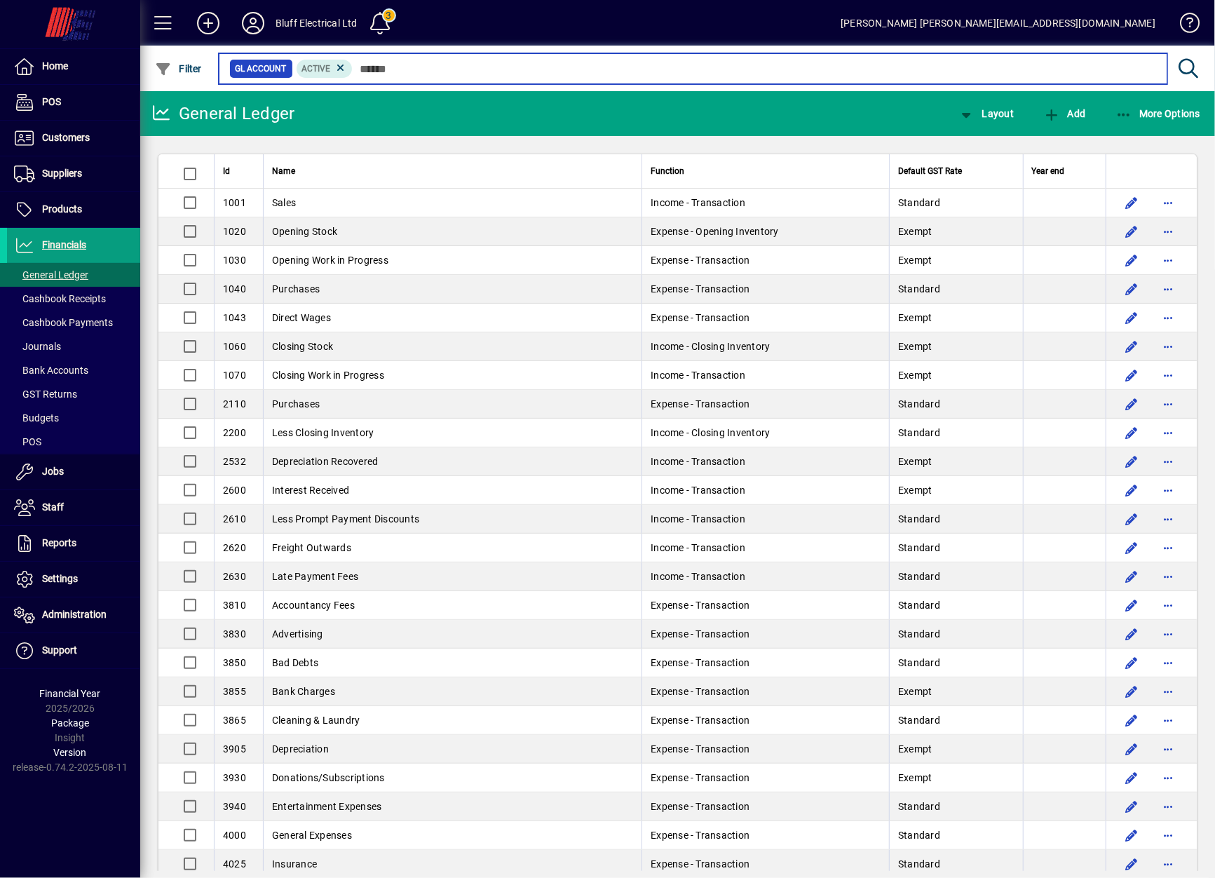
type input "*"
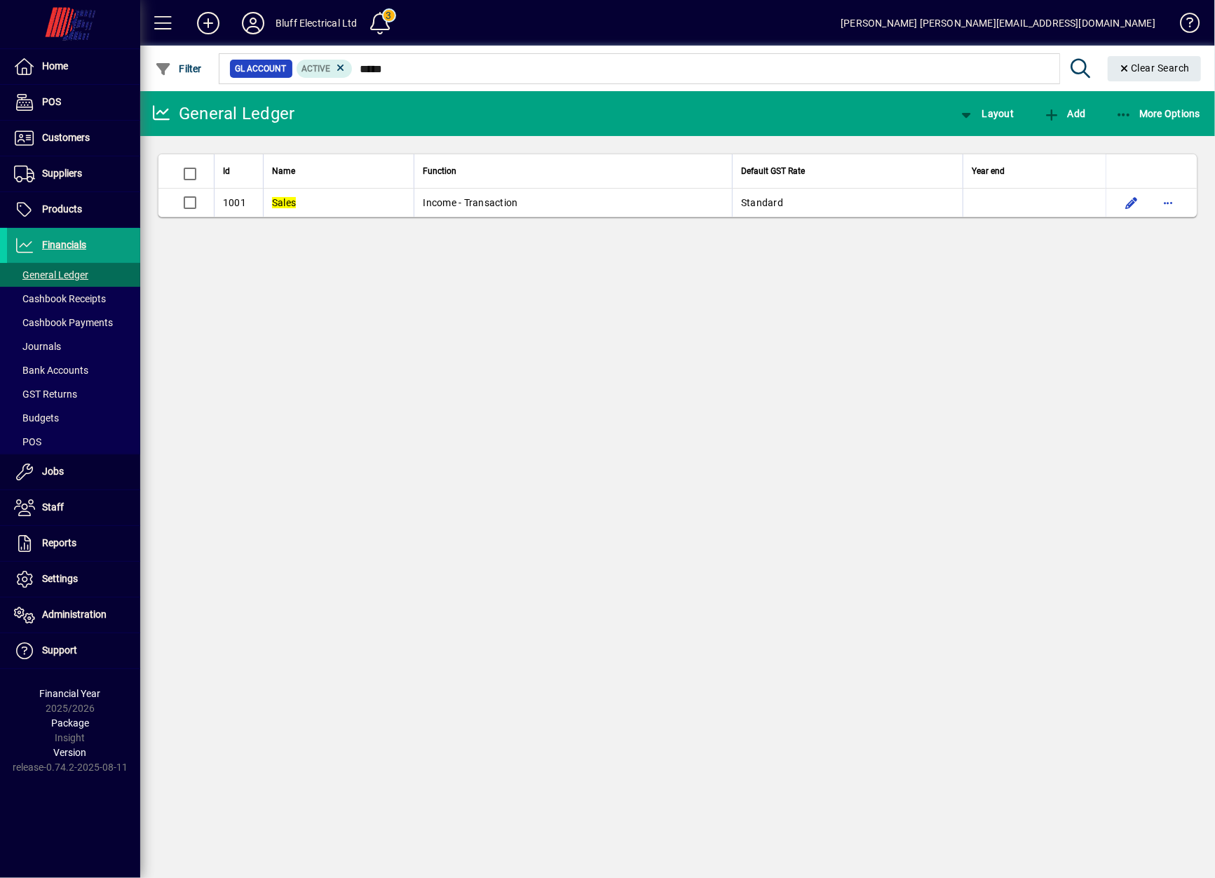
drag, startPoint x: 421, startPoint y: 58, endPoint x: 386, endPoint y: 54, distance: 34.6
click at [386, 54] on div at bounding box center [754, 53] width 1075 height 15
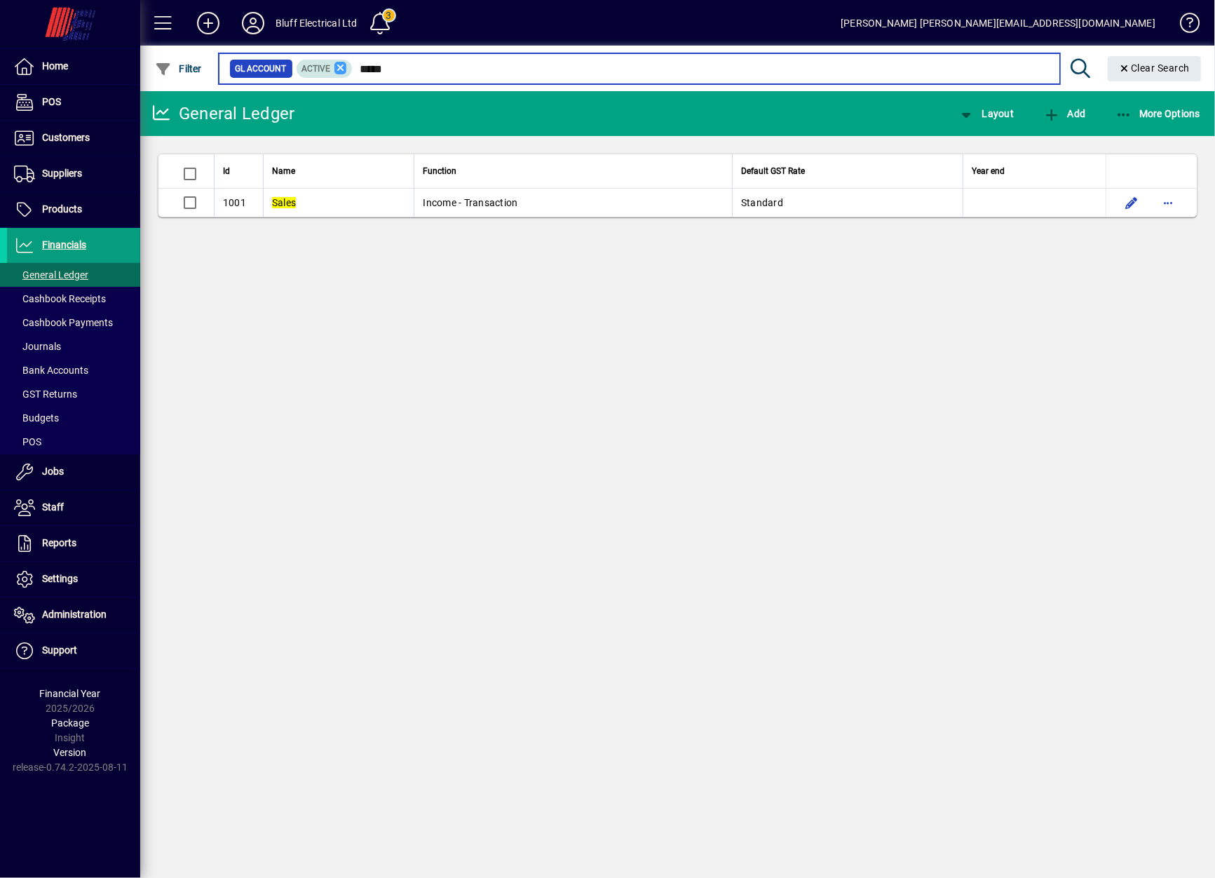
drag, startPoint x: 400, startPoint y: 72, endPoint x: 341, endPoint y: 68, distance: 59.8
click at [341, 68] on div "GL Account Active *****" at bounding box center [639, 69] width 820 height 20
type input "*"
type input "****"
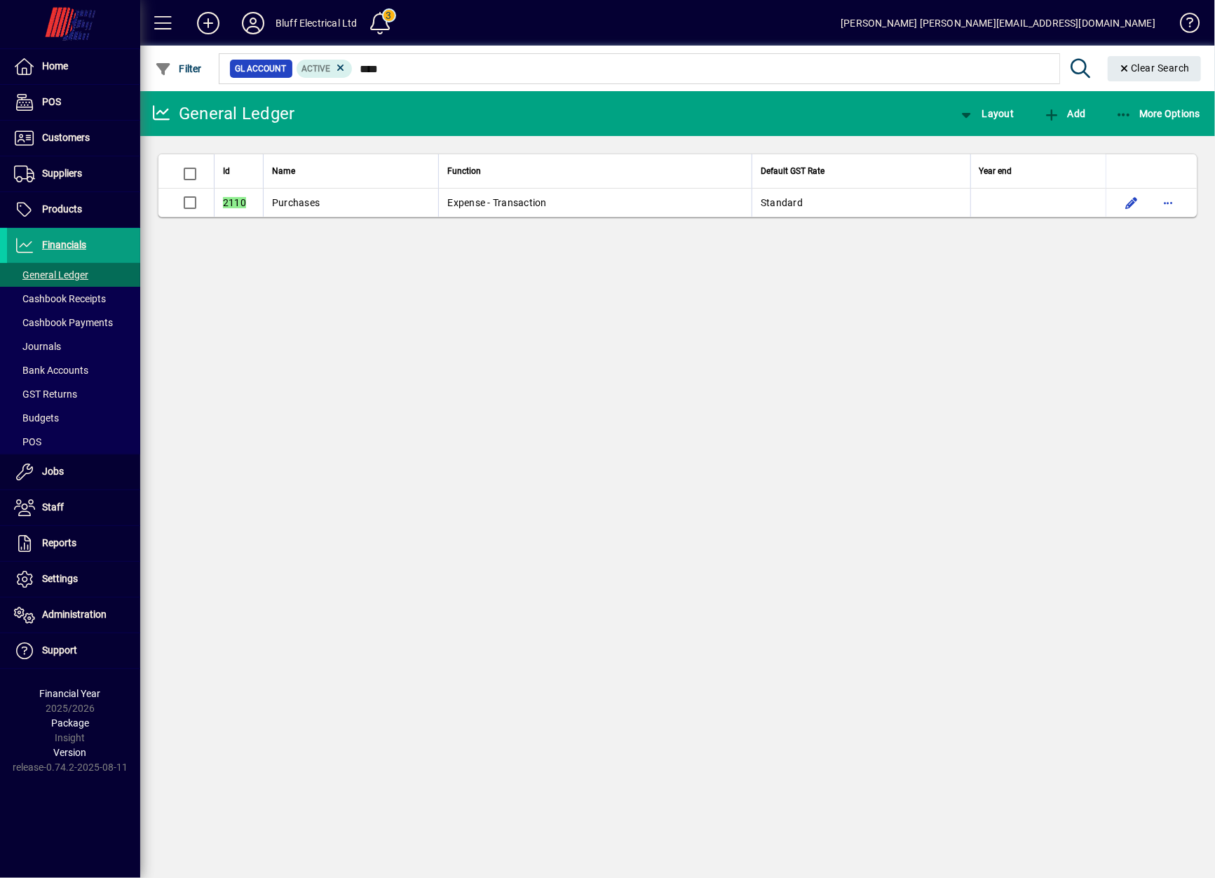
click at [931, 321] on div "General Ledger Layout Add More Options Id Name Function Default GST Rate Year e…" at bounding box center [677, 484] width 1075 height 787
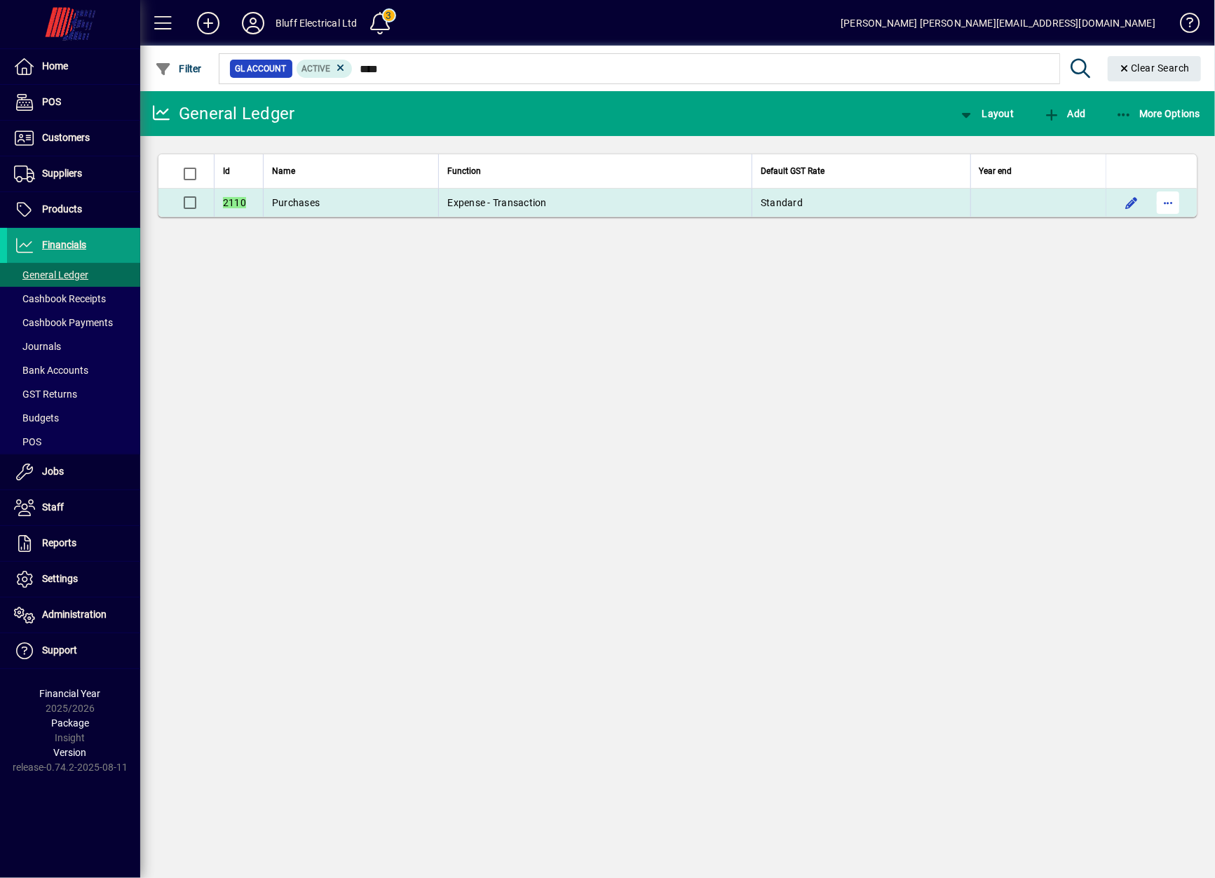
click at [1173, 194] on span "button" at bounding box center [1169, 203] width 34 height 34
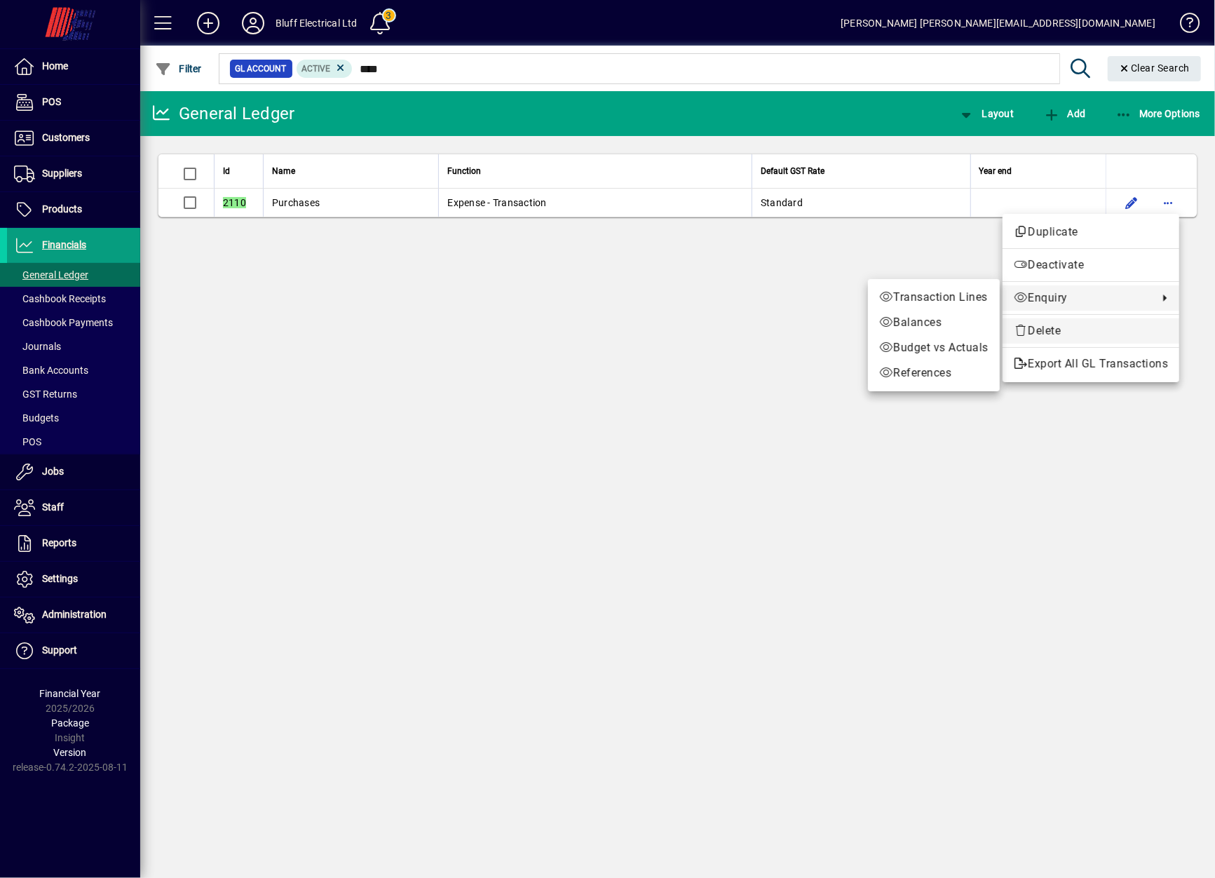
click at [1072, 328] on span "Delete" at bounding box center [1091, 331] width 154 height 17
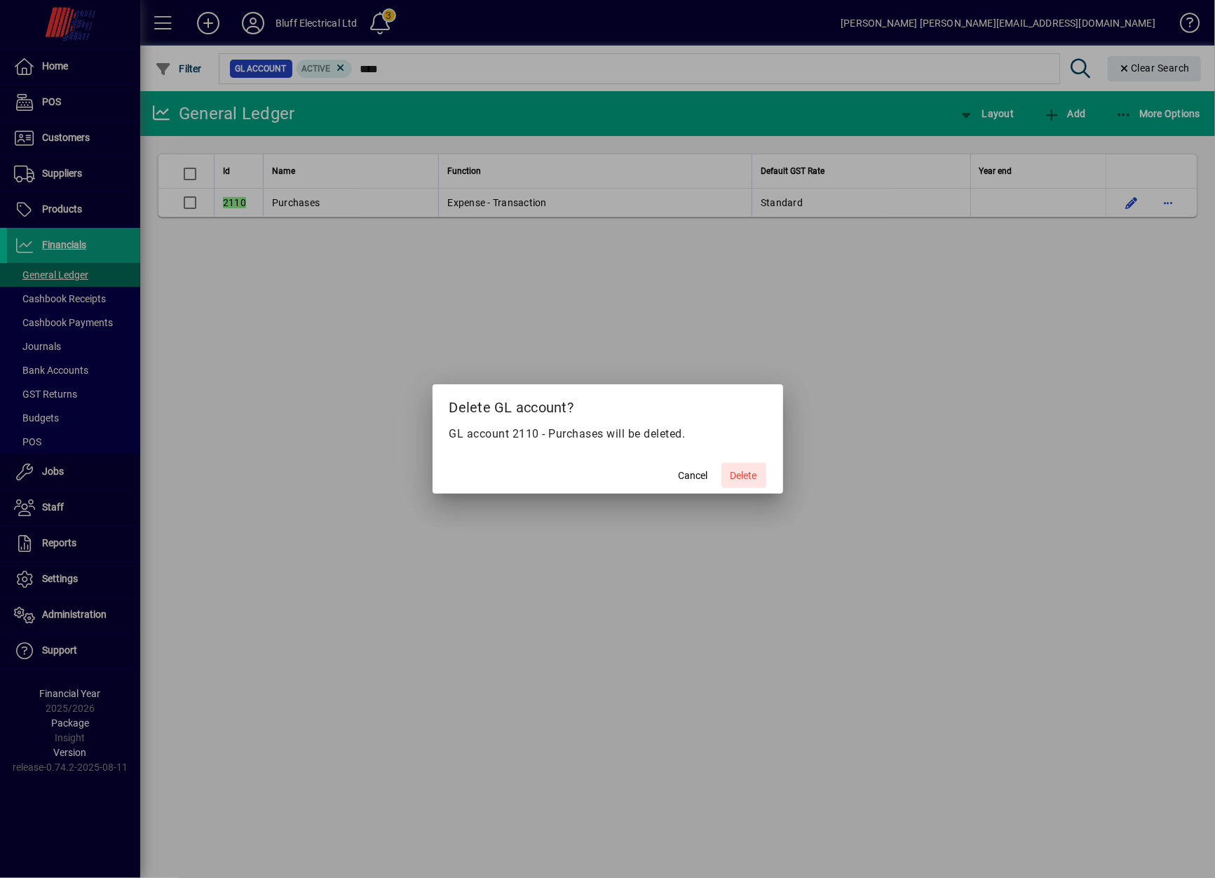
click at [746, 471] on span "Delete" at bounding box center [744, 476] width 27 height 15
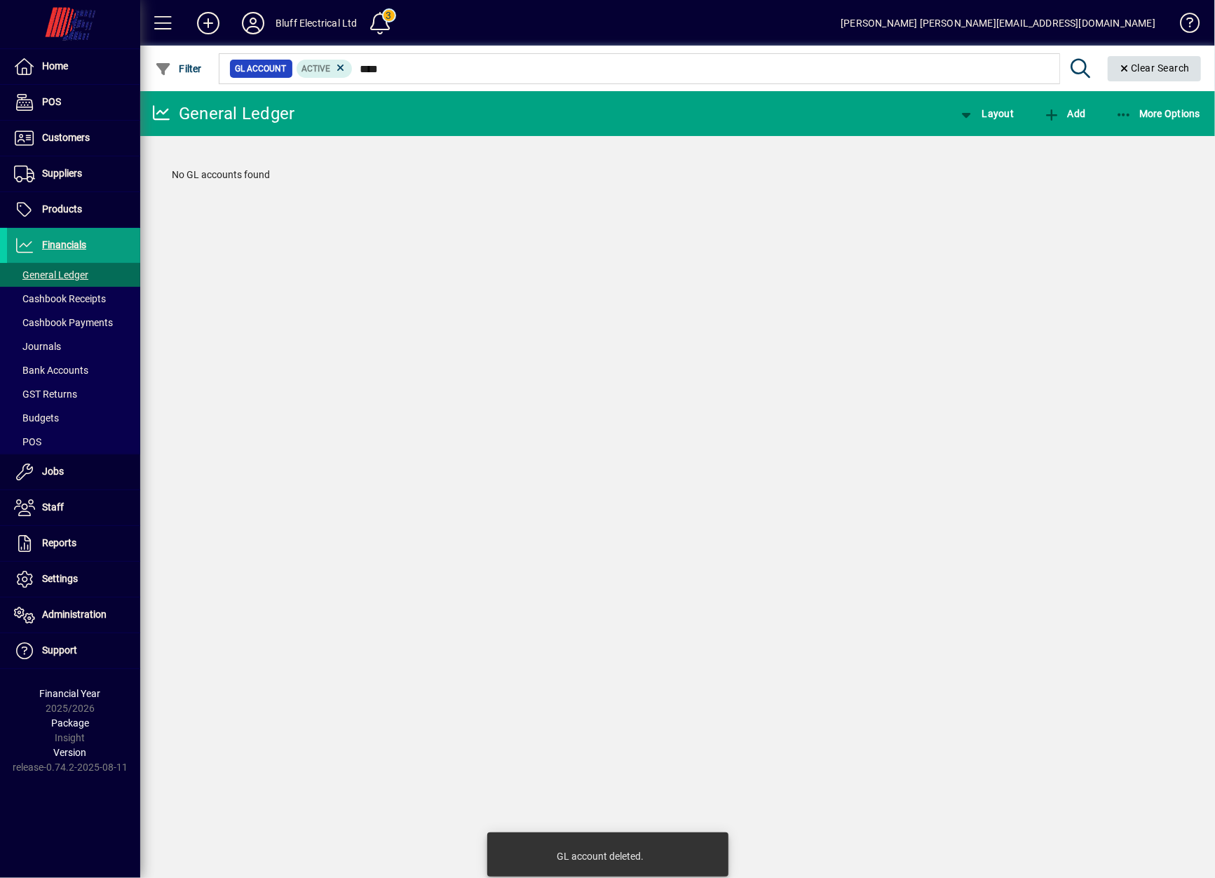
click at [1150, 62] on span "Clear Search" at bounding box center [1155, 67] width 72 height 11
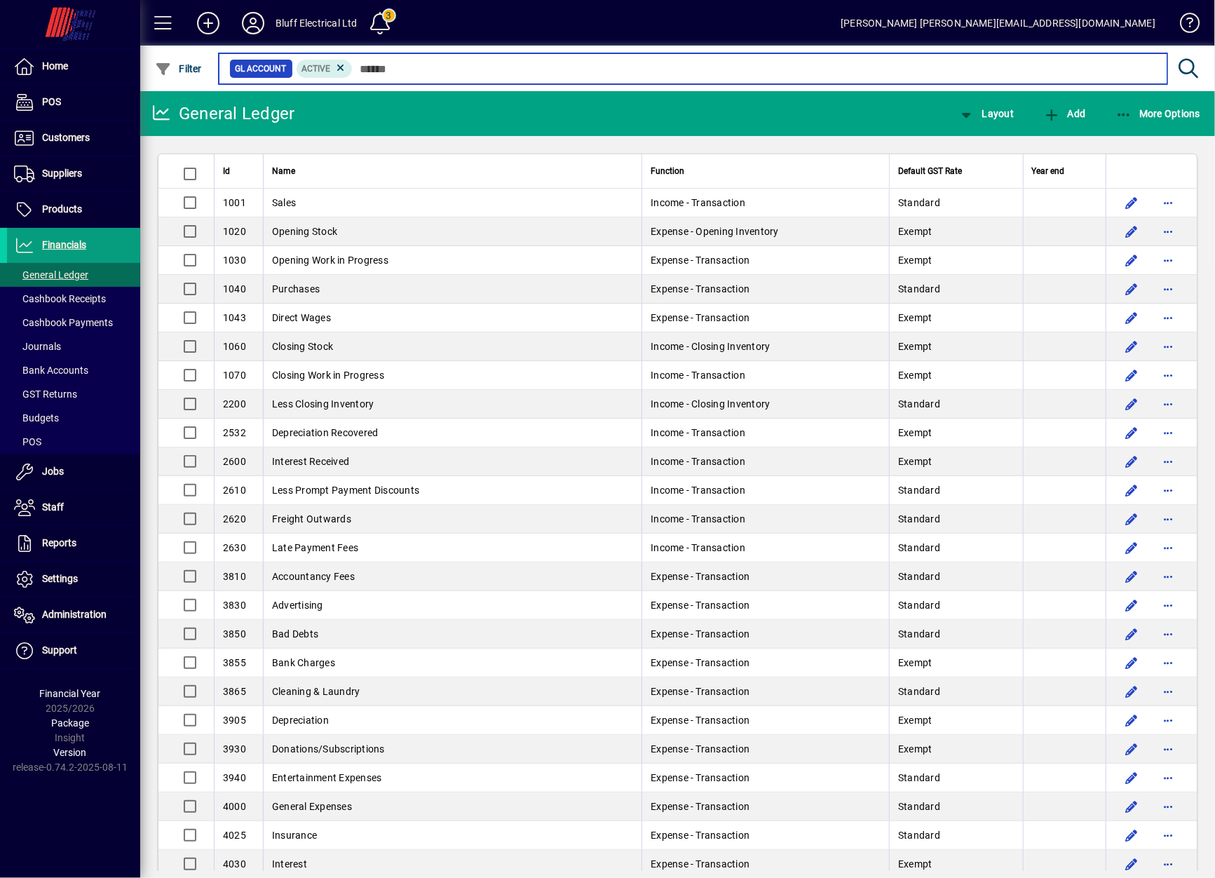
click at [483, 67] on input "text" at bounding box center [755, 69] width 804 height 20
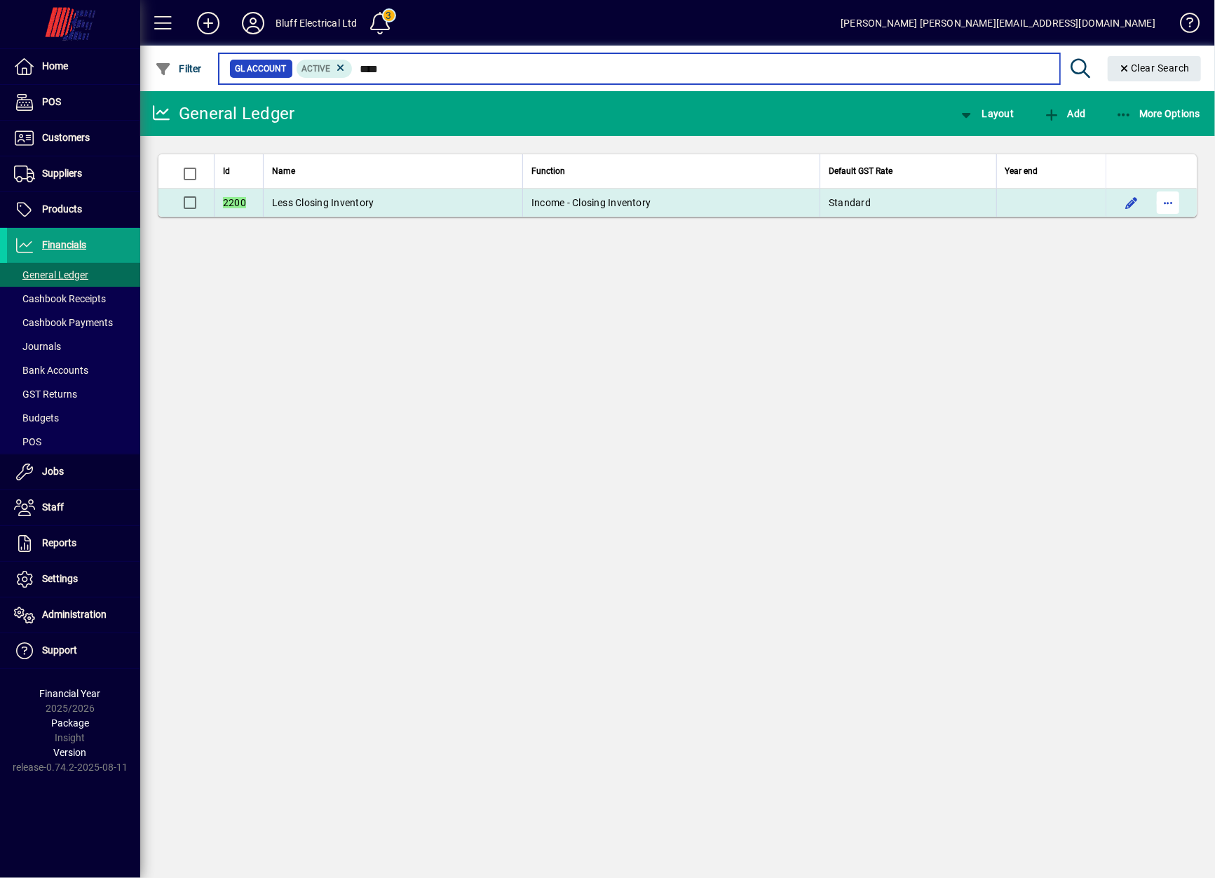
type input "****"
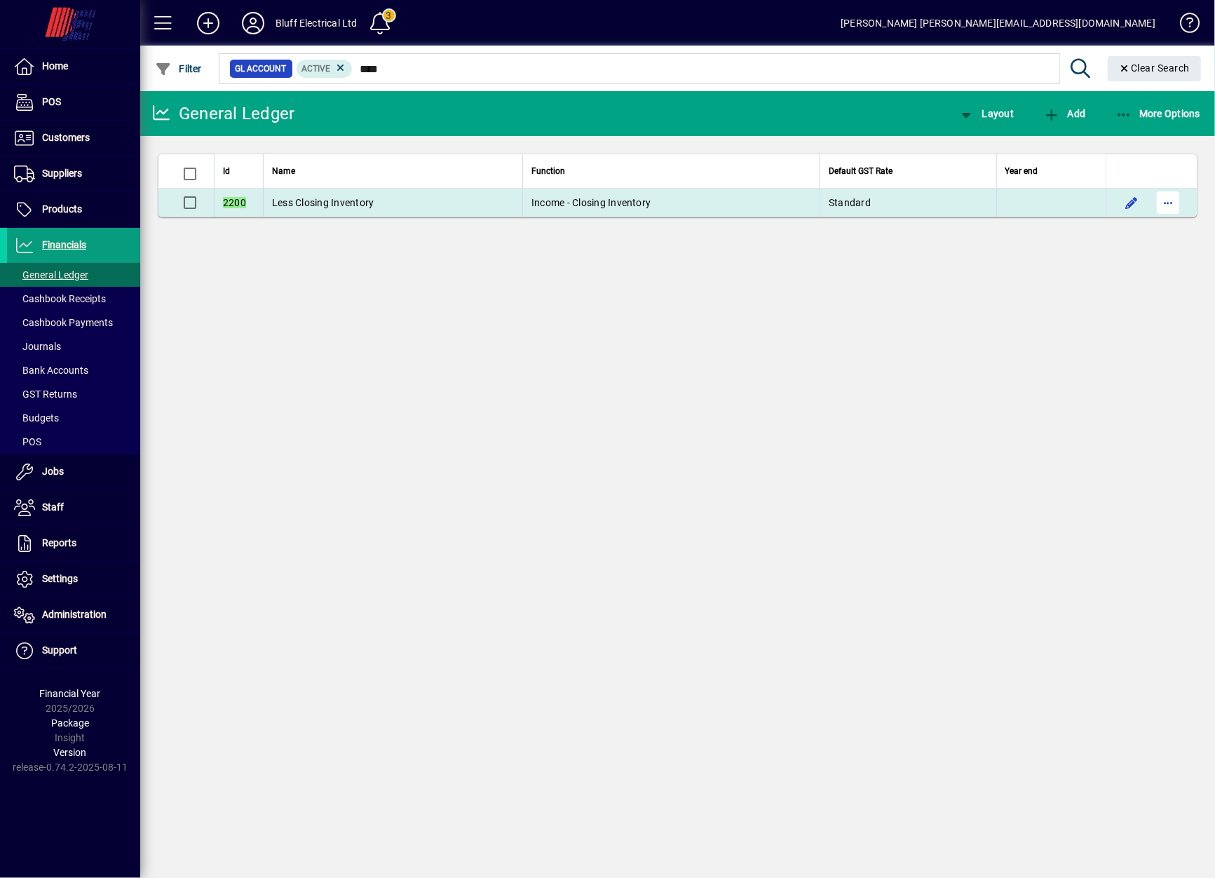
click at [1171, 213] on span "button" at bounding box center [1169, 203] width 34 height 34
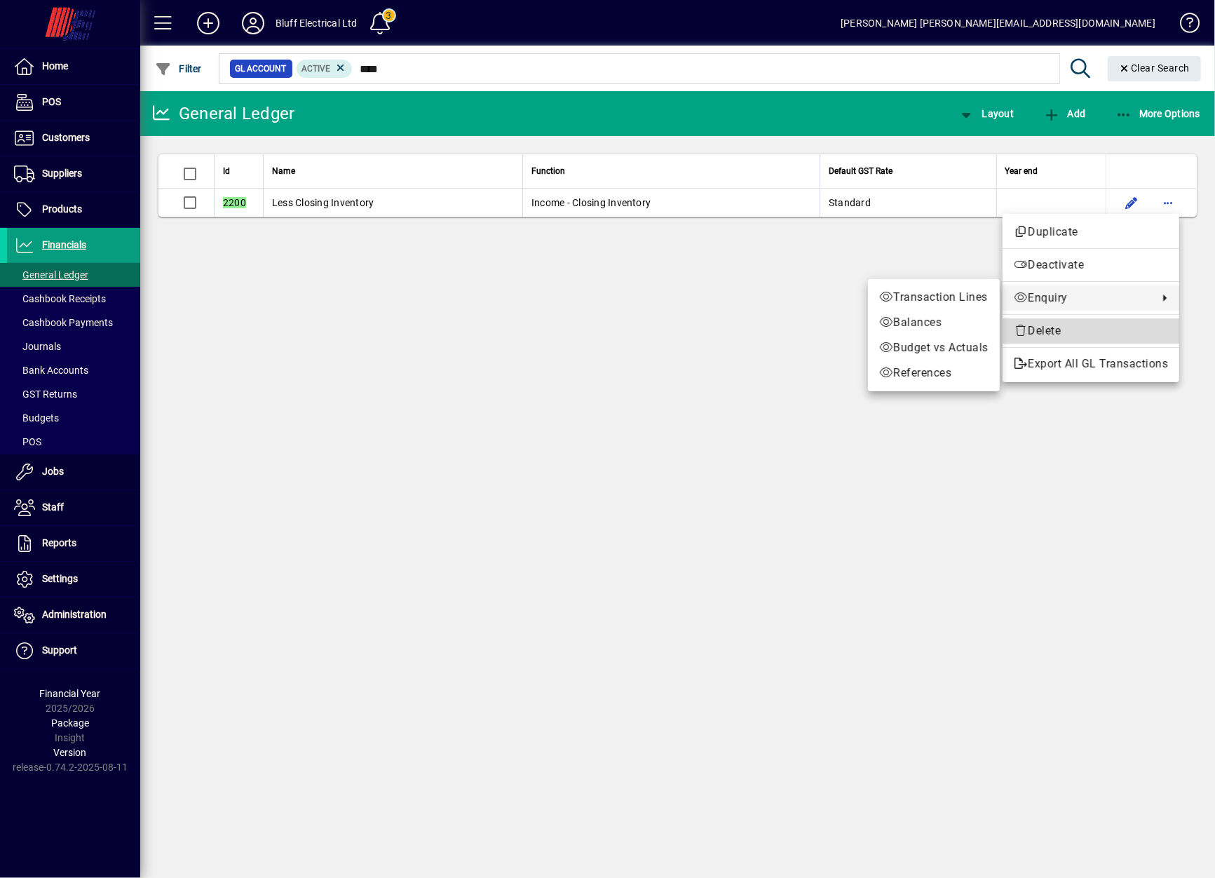
click at [1117, 337] on span "Delete" at bounding box center [1091, 331] width 154 height 17
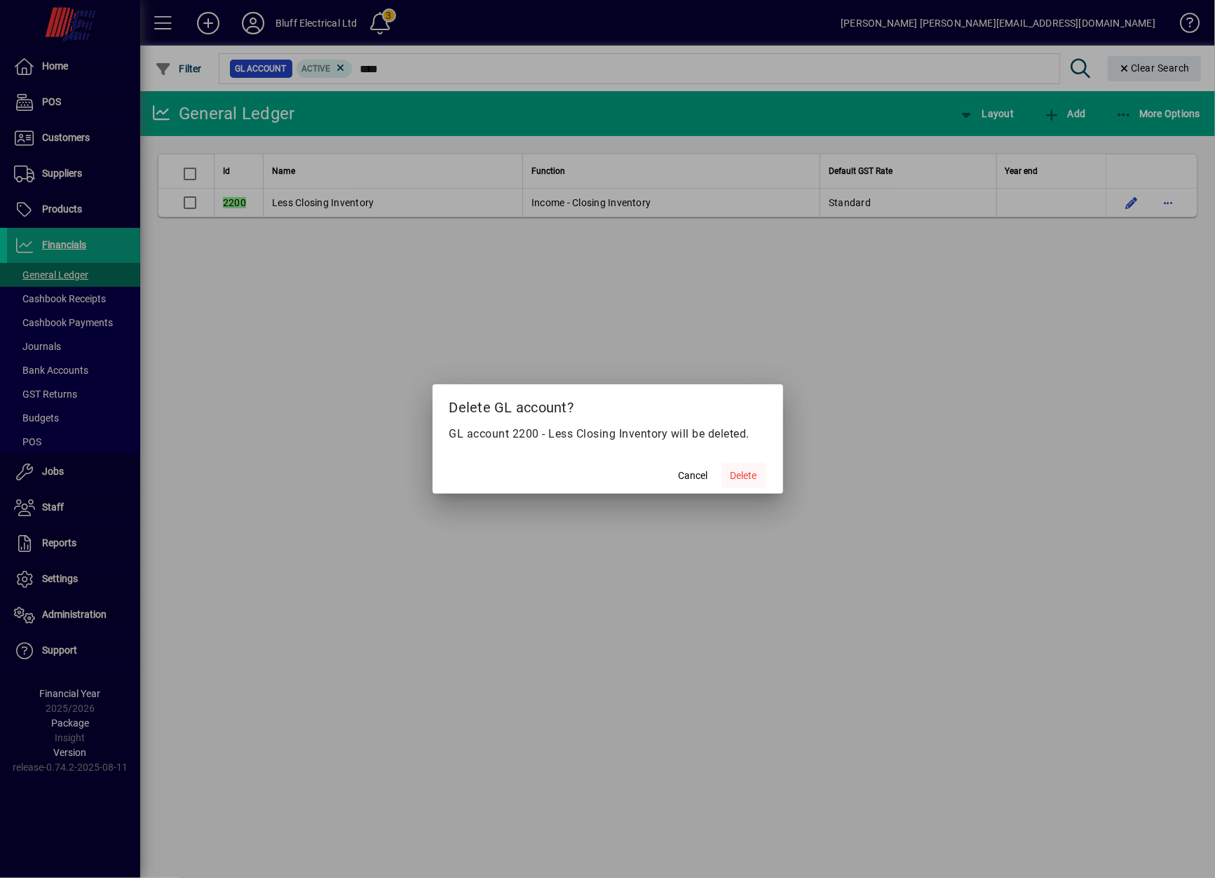
click at [734, 480] on span "Delete" at bounding box center [744, 476] width 27 height 15
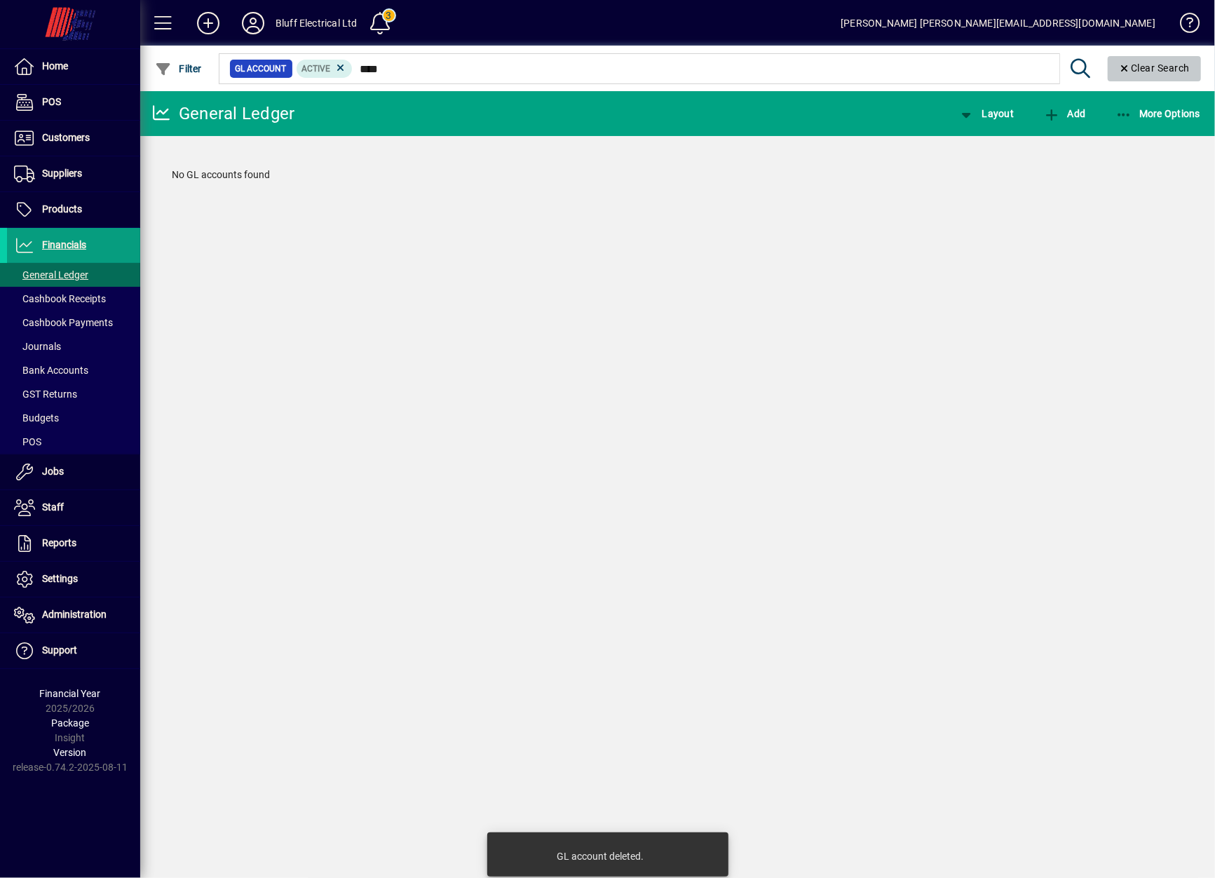
click at [1155, 76] on span "Clear" at bounding box center [1155, 69] width 94 height 34
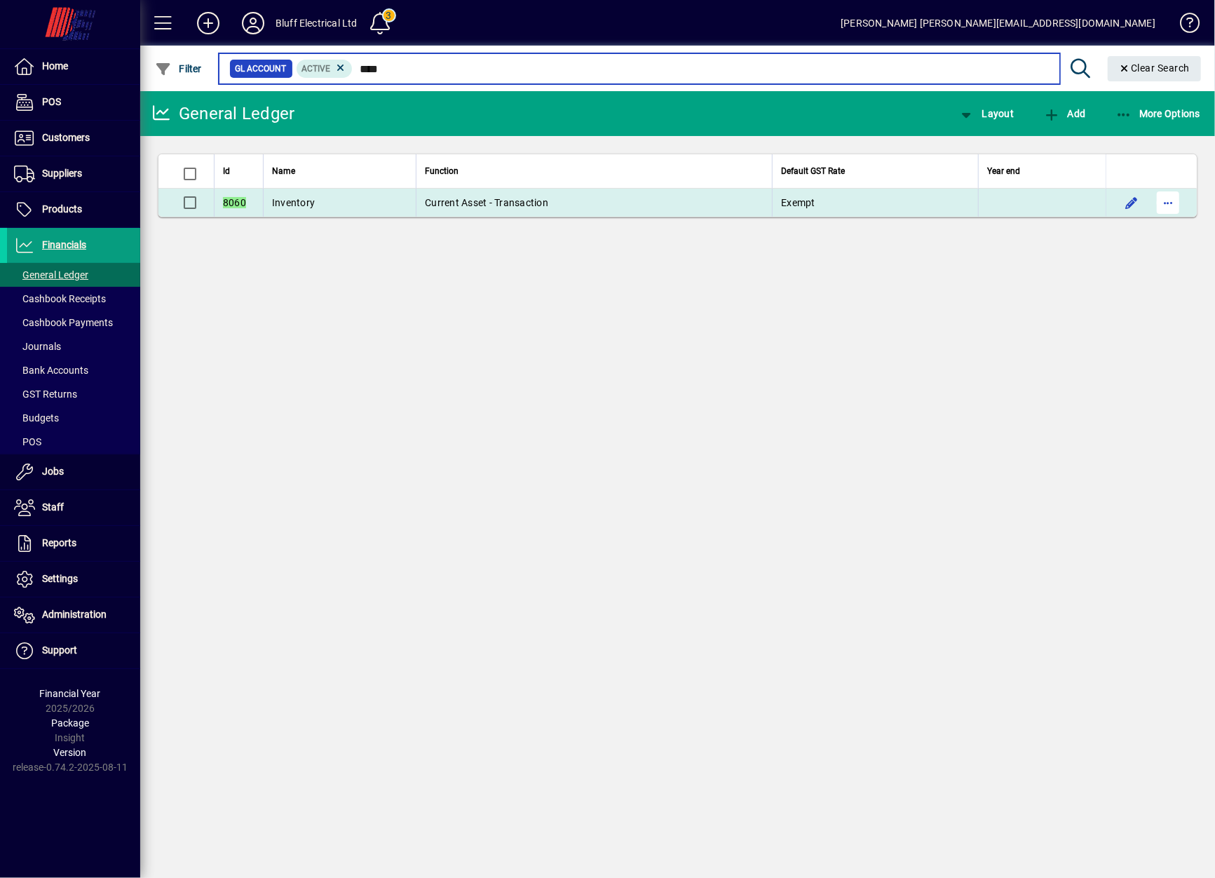
type input "****"
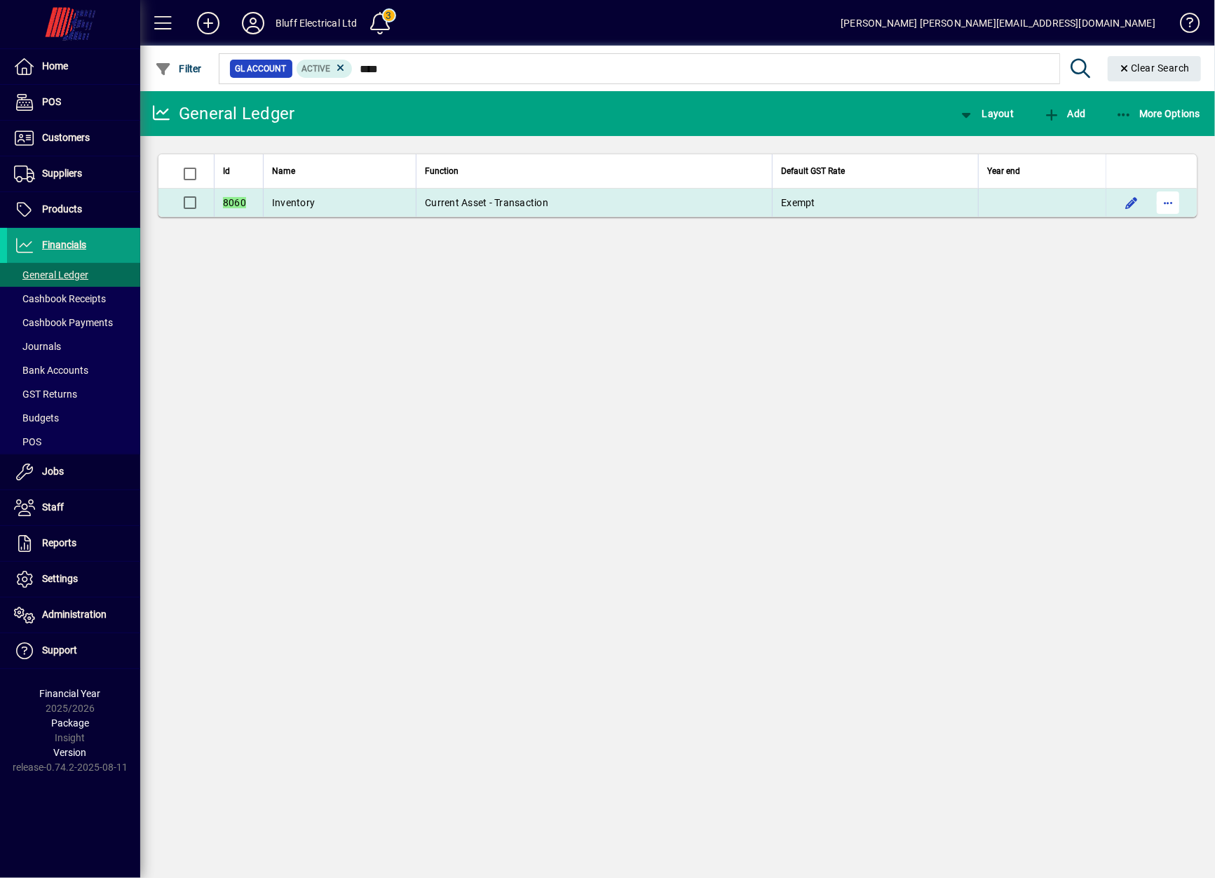
click at [1180, 198] on span "button" at bounding box center [1169, 203] width 34 height 34
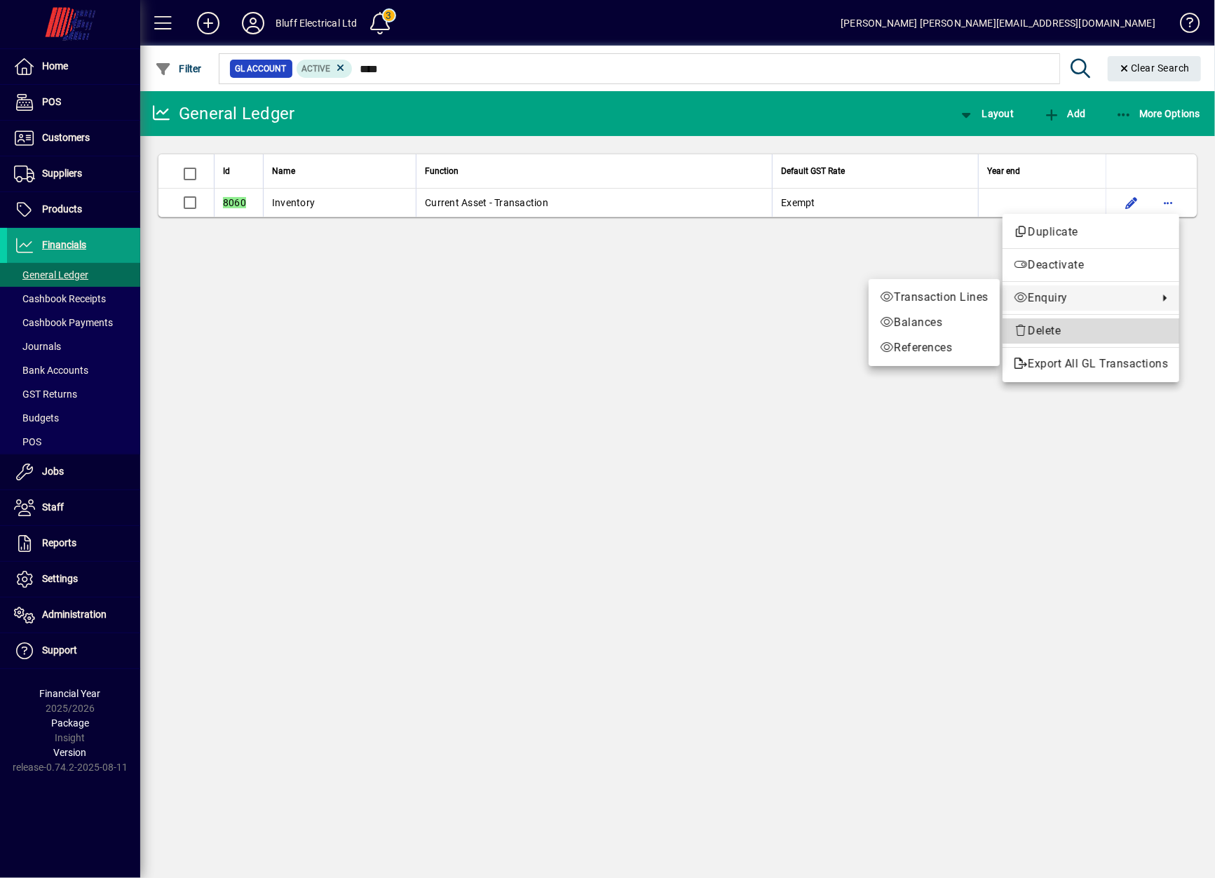
click at [1101, 326] on span "Delete" at bounding box center [1091, 331] width 154 height 17
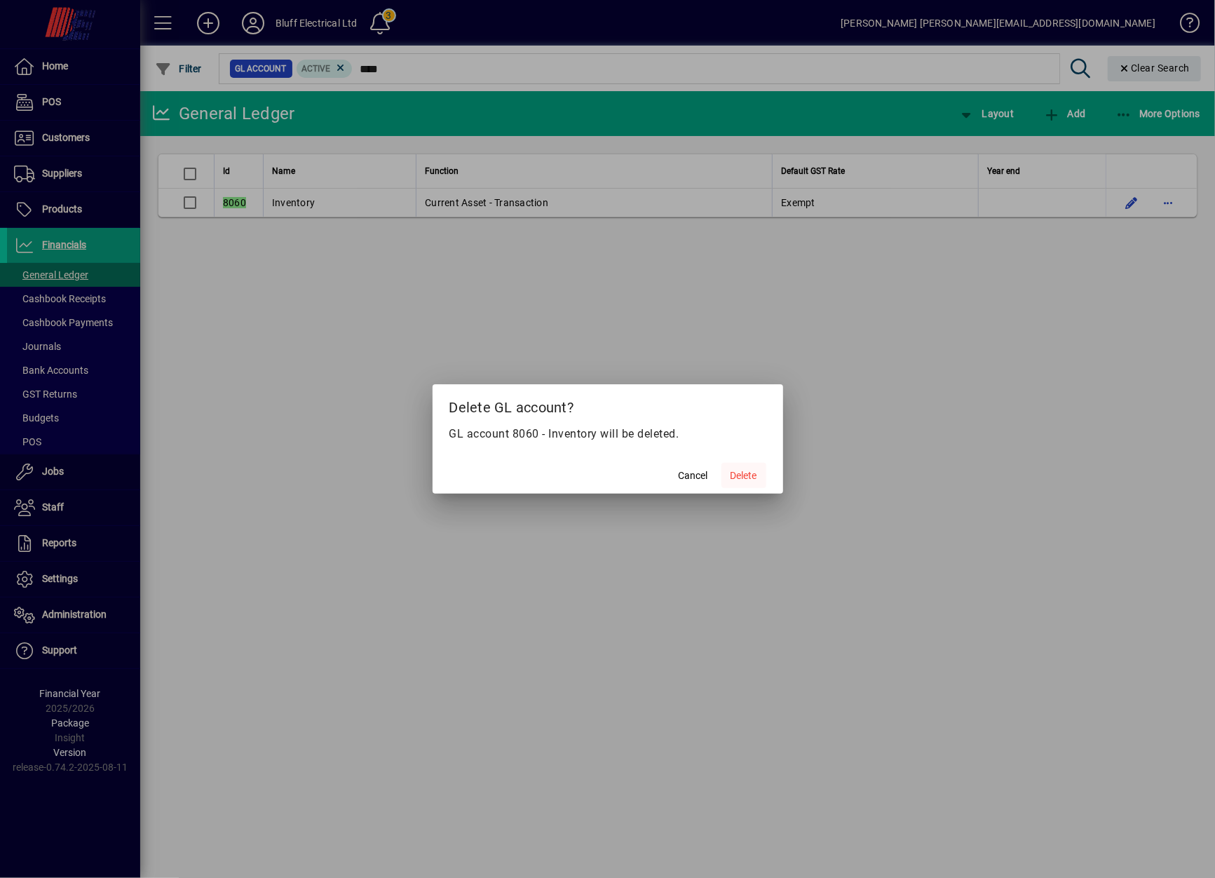
click at [738, 479] on span "Delete" at bounding box center [744, 476] width 27 height 15
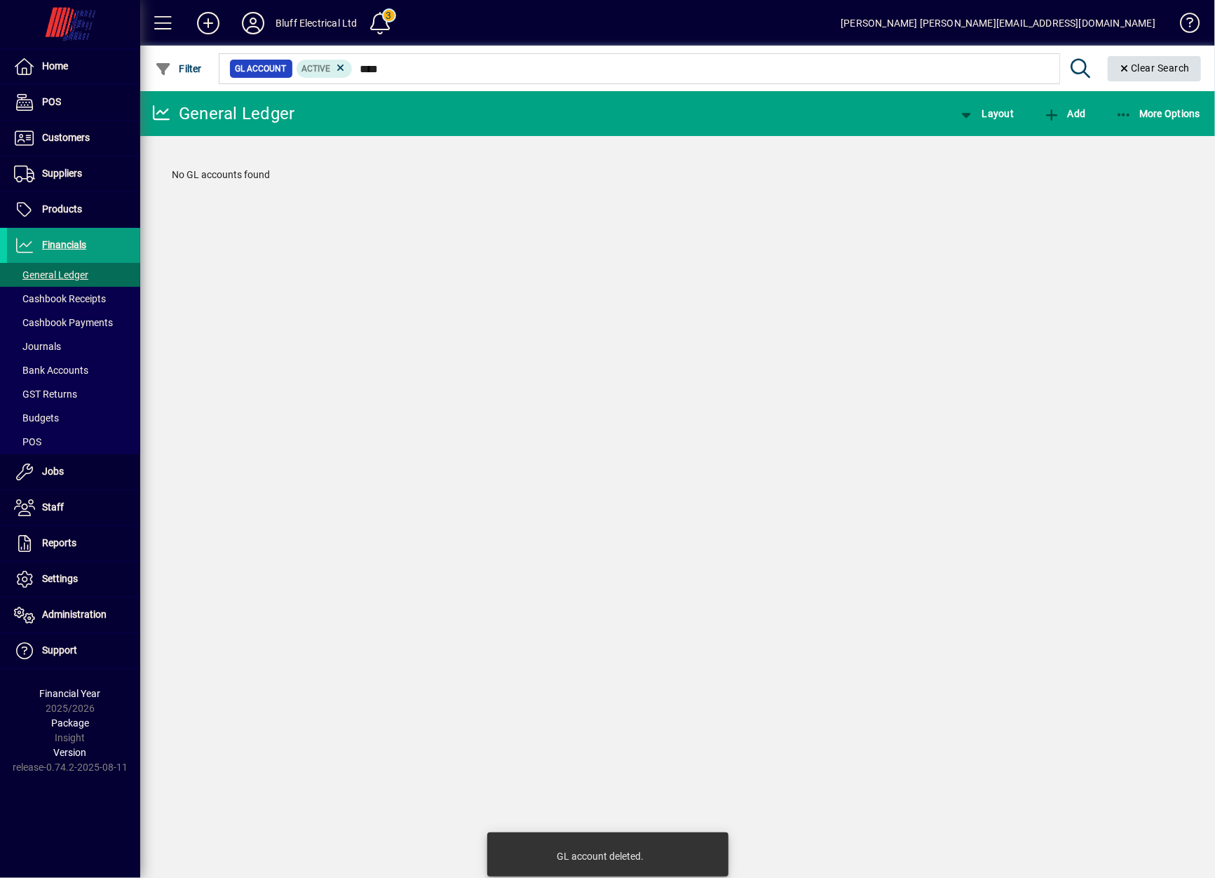
click at [1155, 76] on span "Clear" at bounding box center [1155, 69] width 94 height 34
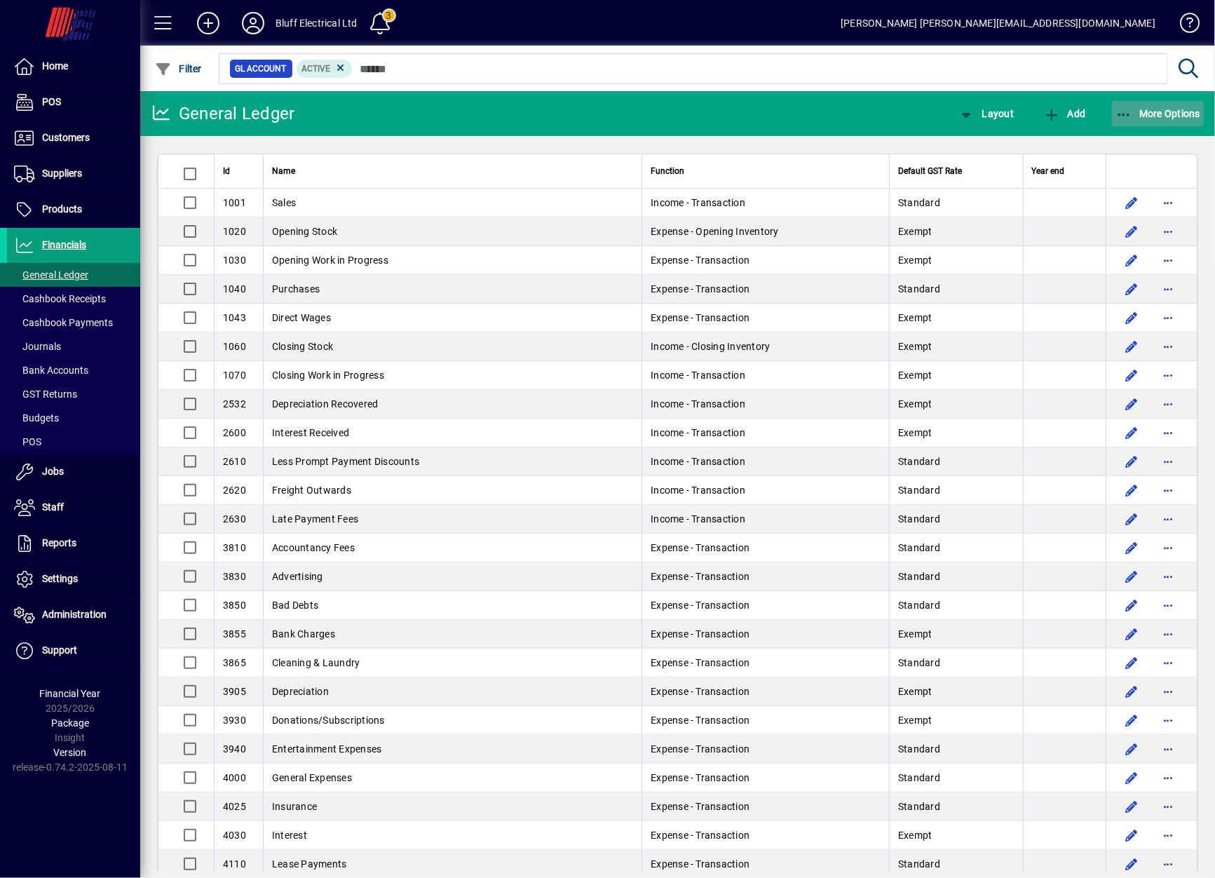
click at [1149, 126] on span "button" at bounding box center [1158, 114] width 93 height 34
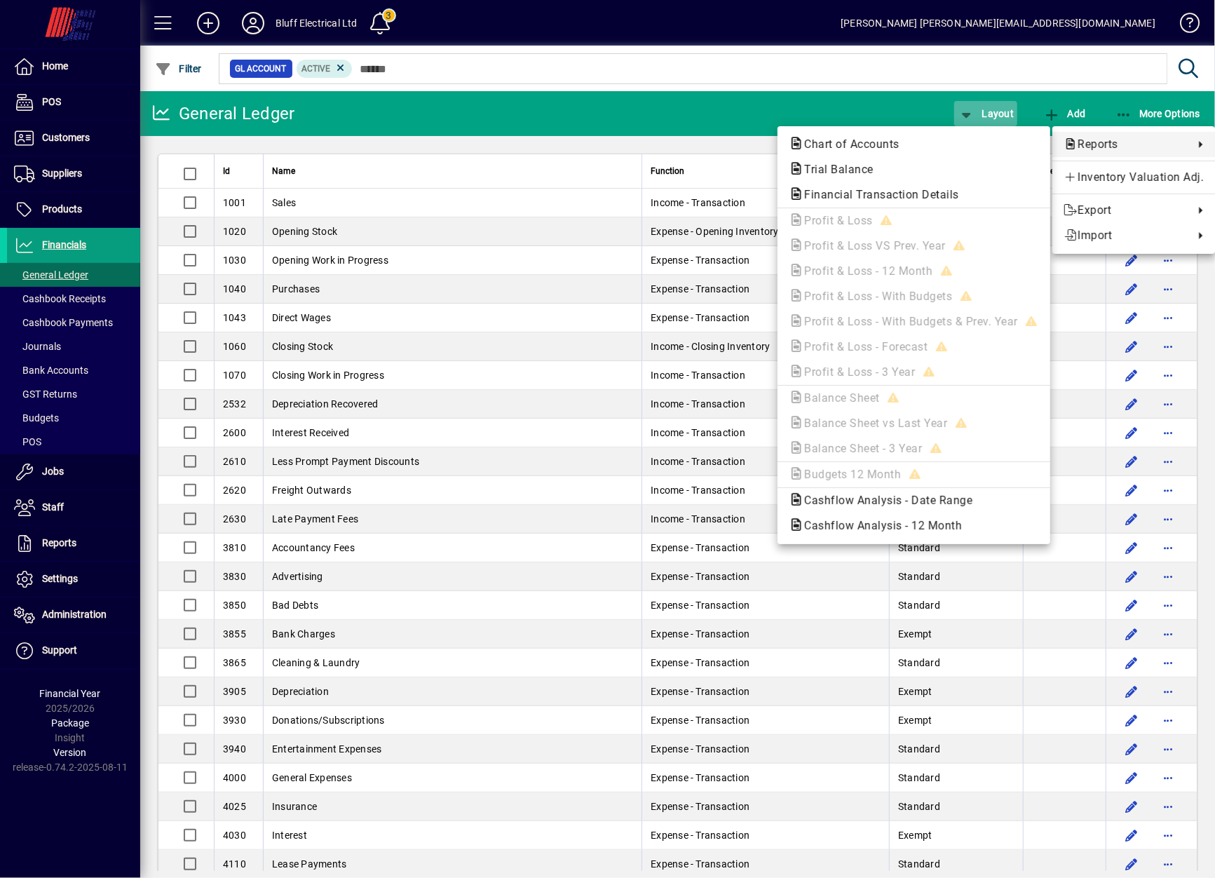
click at [1005, 114] on div at bounding box center [607, 439] width 1215 height 878
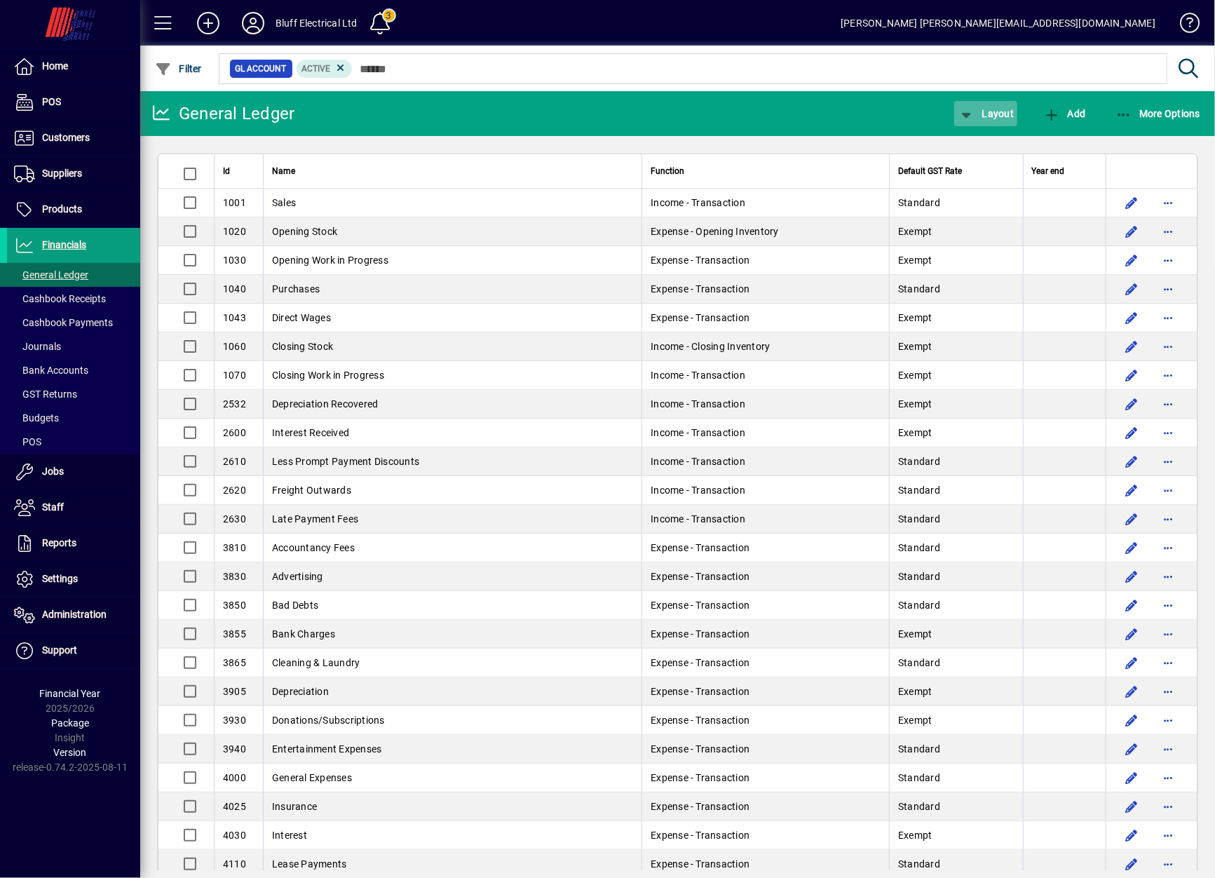
click at [981, 109] on span "Layout" at bounding box center [986, 113] width 56 height 11
click at [988, 164] on span "Profit & Loss" at bounding box center [1002, 169] width 90 height 17
